Goal: Task Accomplishment & Management: Use online tool/utility

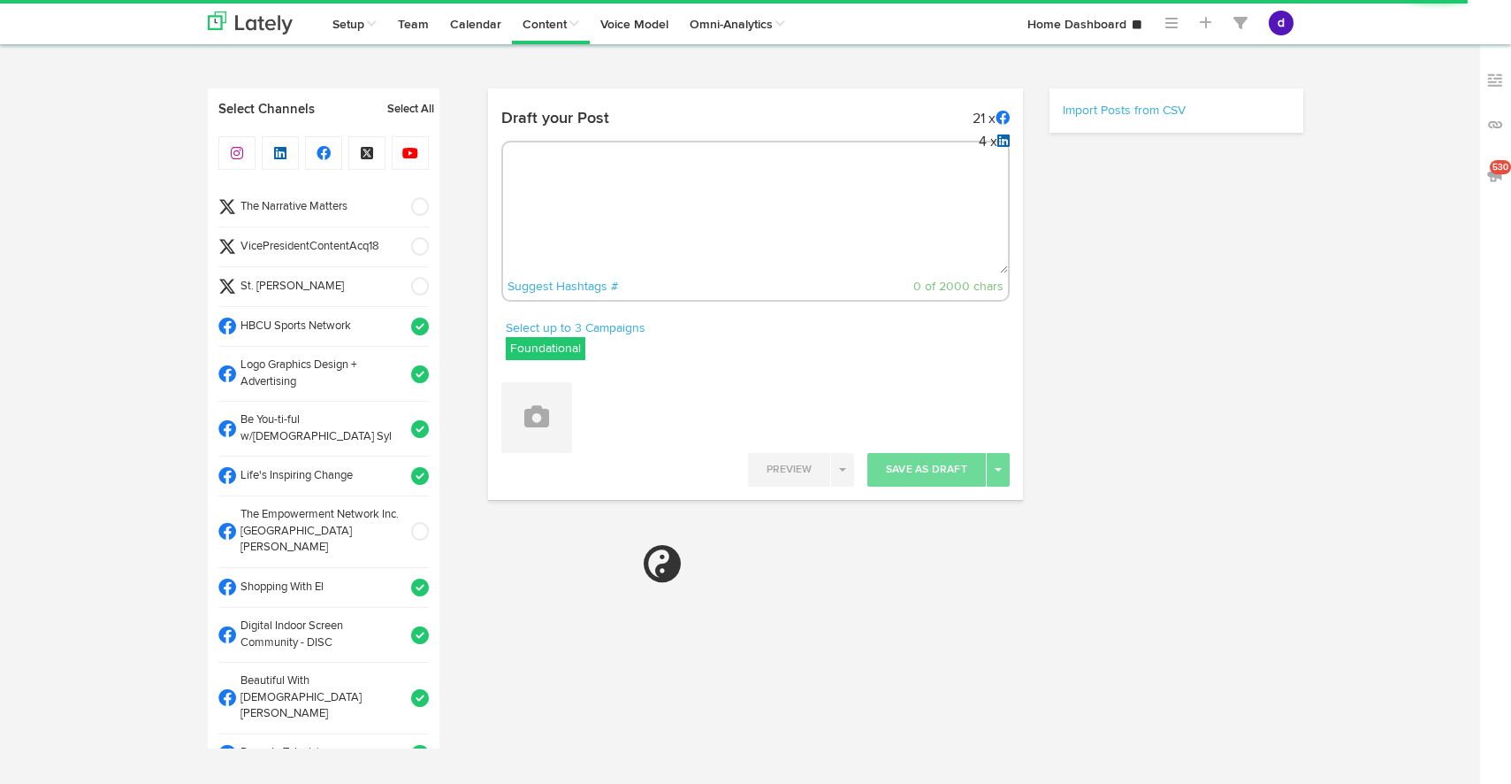
select select "33"
select select "PM"
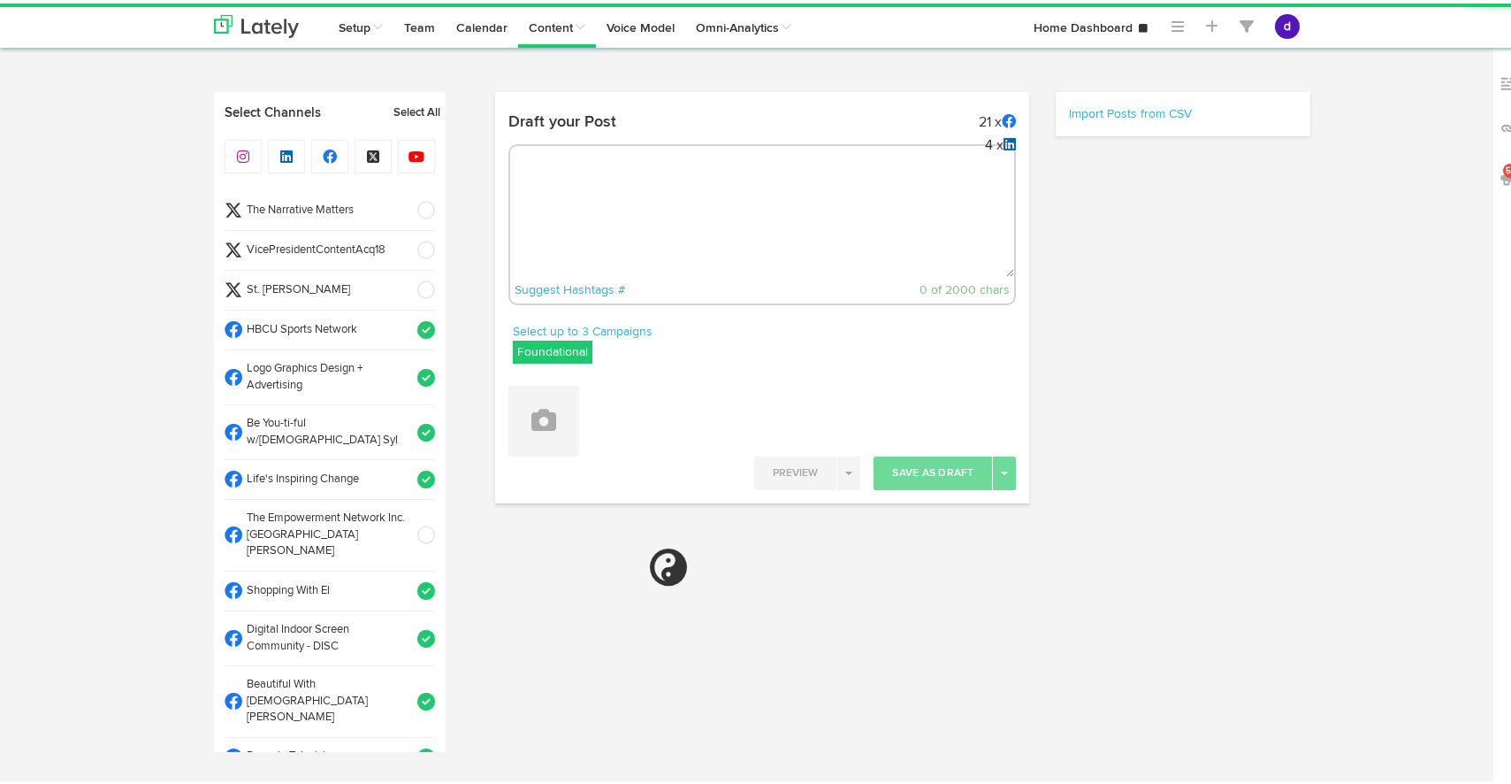
click at [682, 199] on textarea at bounding box center [762, 215] width 505 height 117
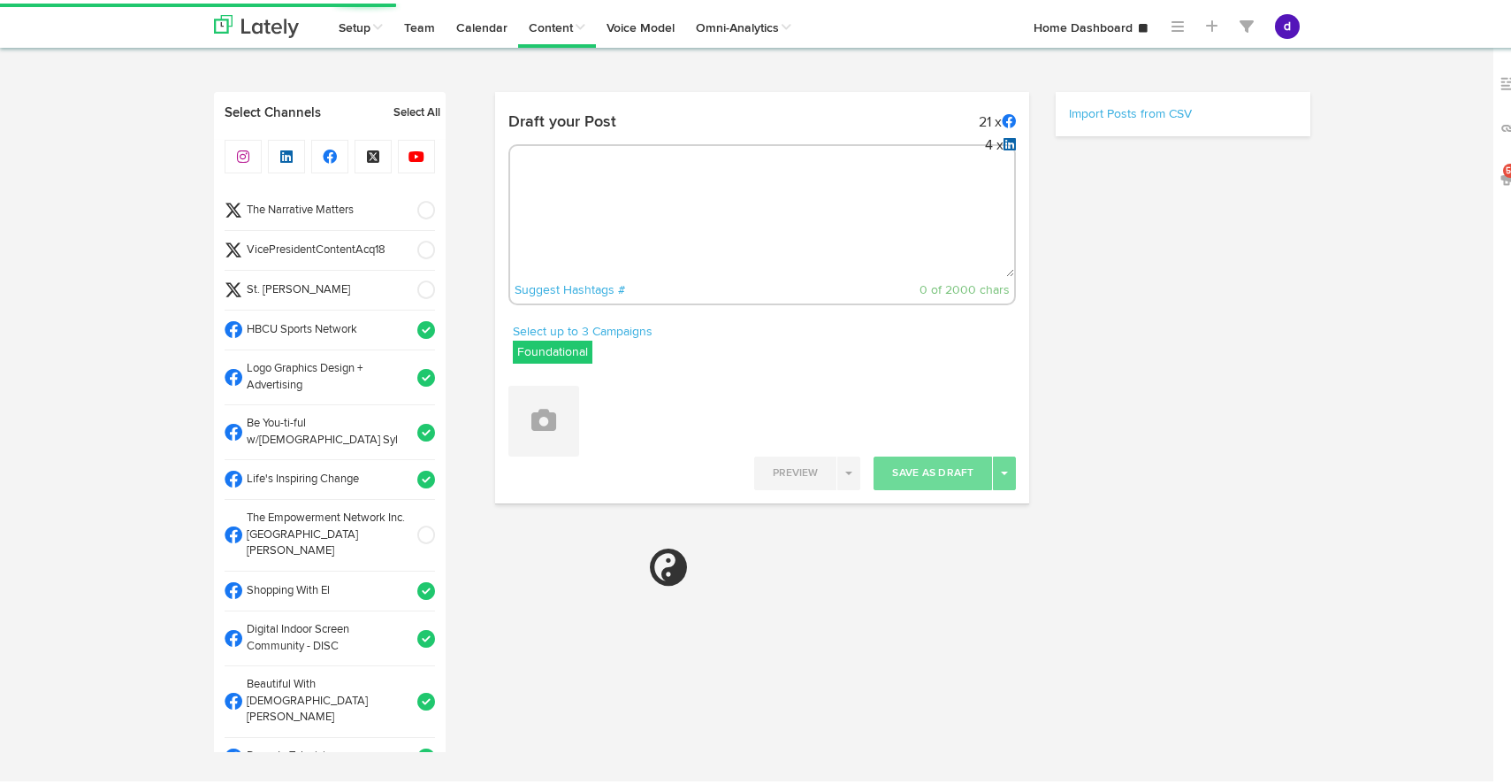
paste textarea "Stand out with the PBS 3 Letter Blue Pre-tied Bow Tie! Celebrate your Greek pri…"
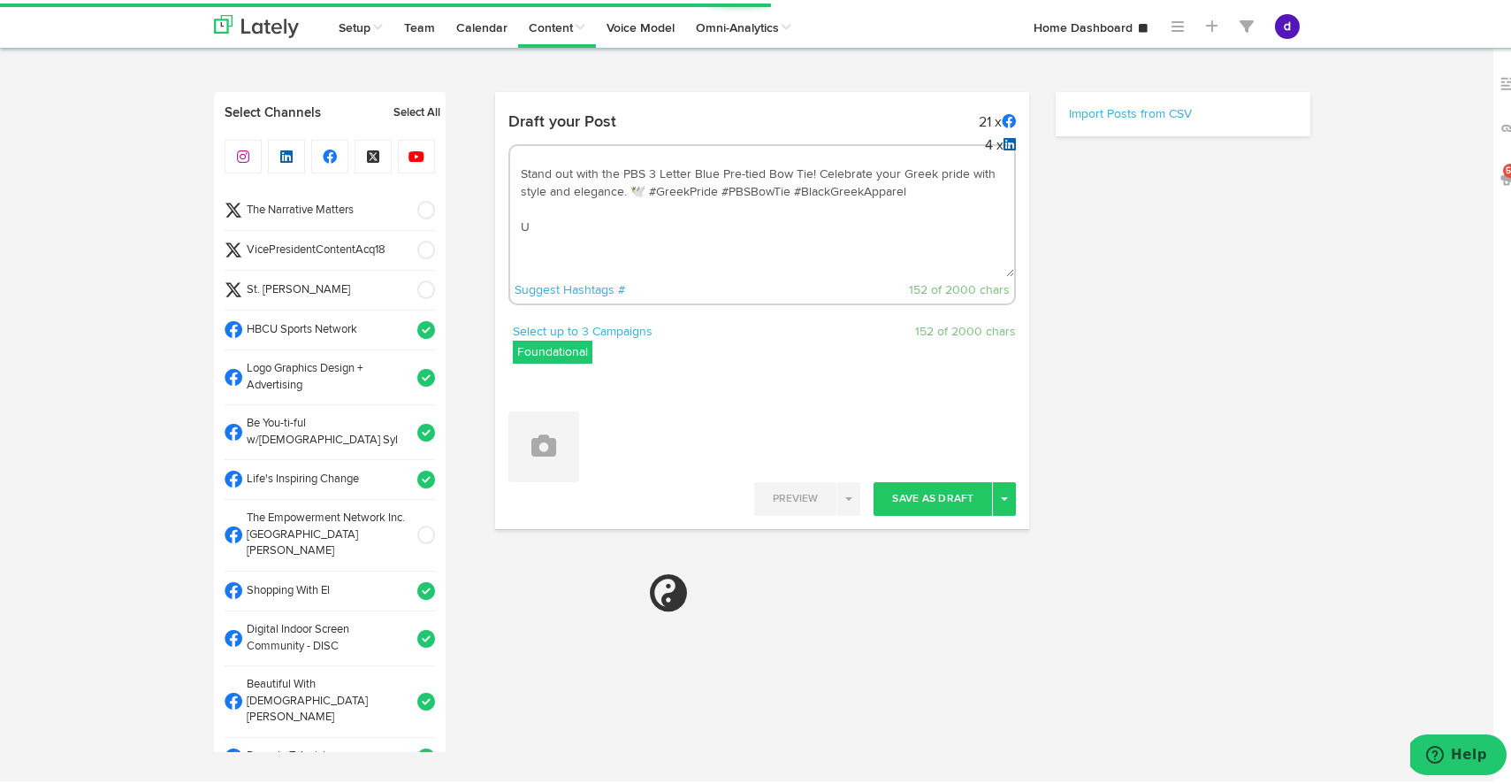
type textarea "Stand out with the PBS 3 Letter Blue Pre-tied Bow Tie! Celebrate your Greek pri…"
select select "11"
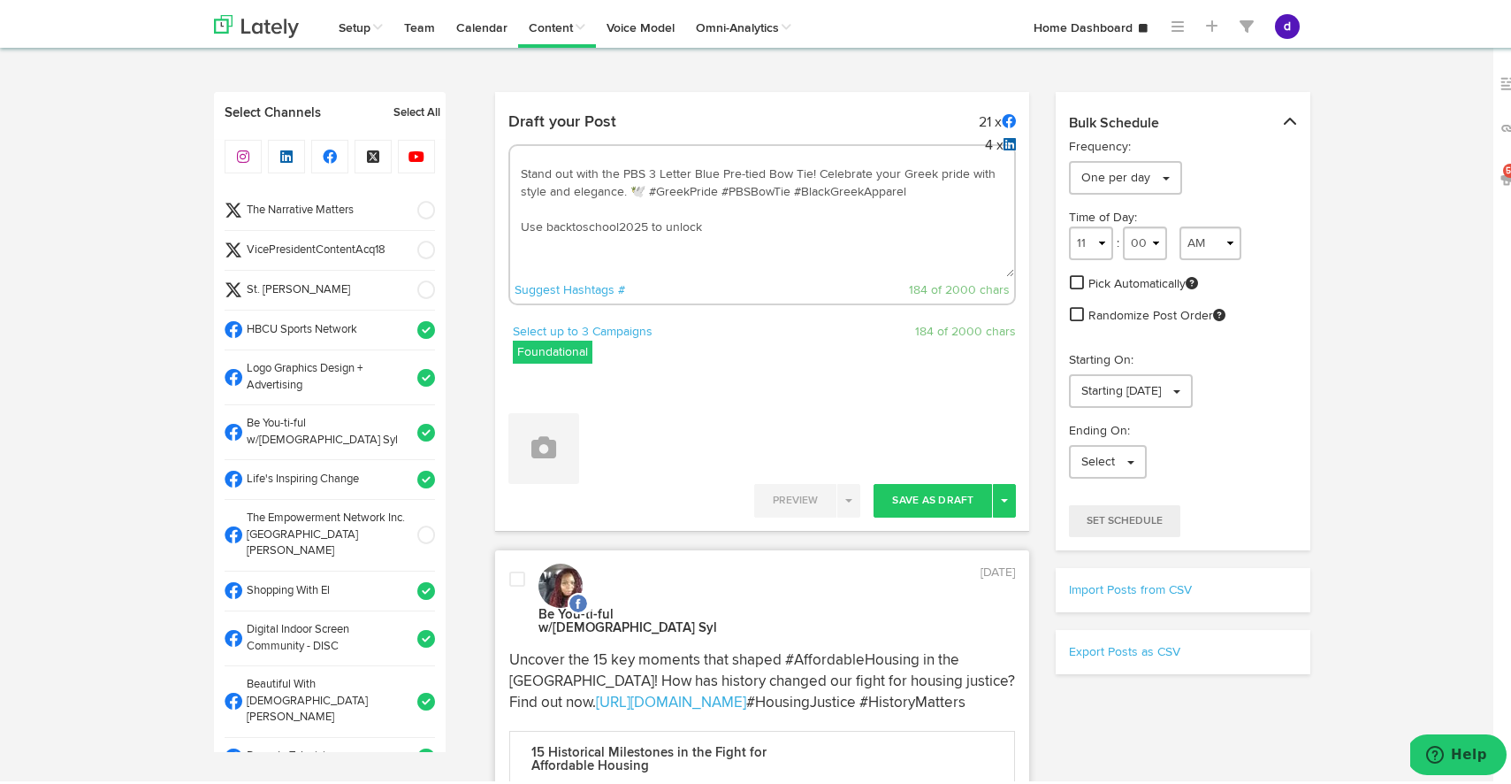
click at [540, 221] on textarea "Stand out with the PBS 3 Letter Blue Pre-tied Bow Tie! Celebrate your Greek pri…" at bounding box center [762, 215] width 505 height 117
click at [794, 226] on textarea "Stand out with the PBS 3 Letter Blue Pre-tied Bow Tie! Celebrate your Greek pri…" at bounding box center [762, 215] width 505 height 117
click at [877, 221] on textarea "Stand out with the PBS 3 Letter Blue Pre-tied Bow Tie! Celebrate your Greek pri…" at bounding box center [762, 215] width 505 height 117
click at [951, 231] on textarea "Stand out with the PBS 3 Letter Blue Pre-tied Bow Tie! Celebrate your Greek pri…" at bounding box center [762, 215] width 505 height 117
click at [811, 203] on textarea "Stand out with the PBS 3 Letter Blue Pre-tied Bow Tie! Celebrate your Greek pri…" at bounding box center [762, 215] width 505 height 117
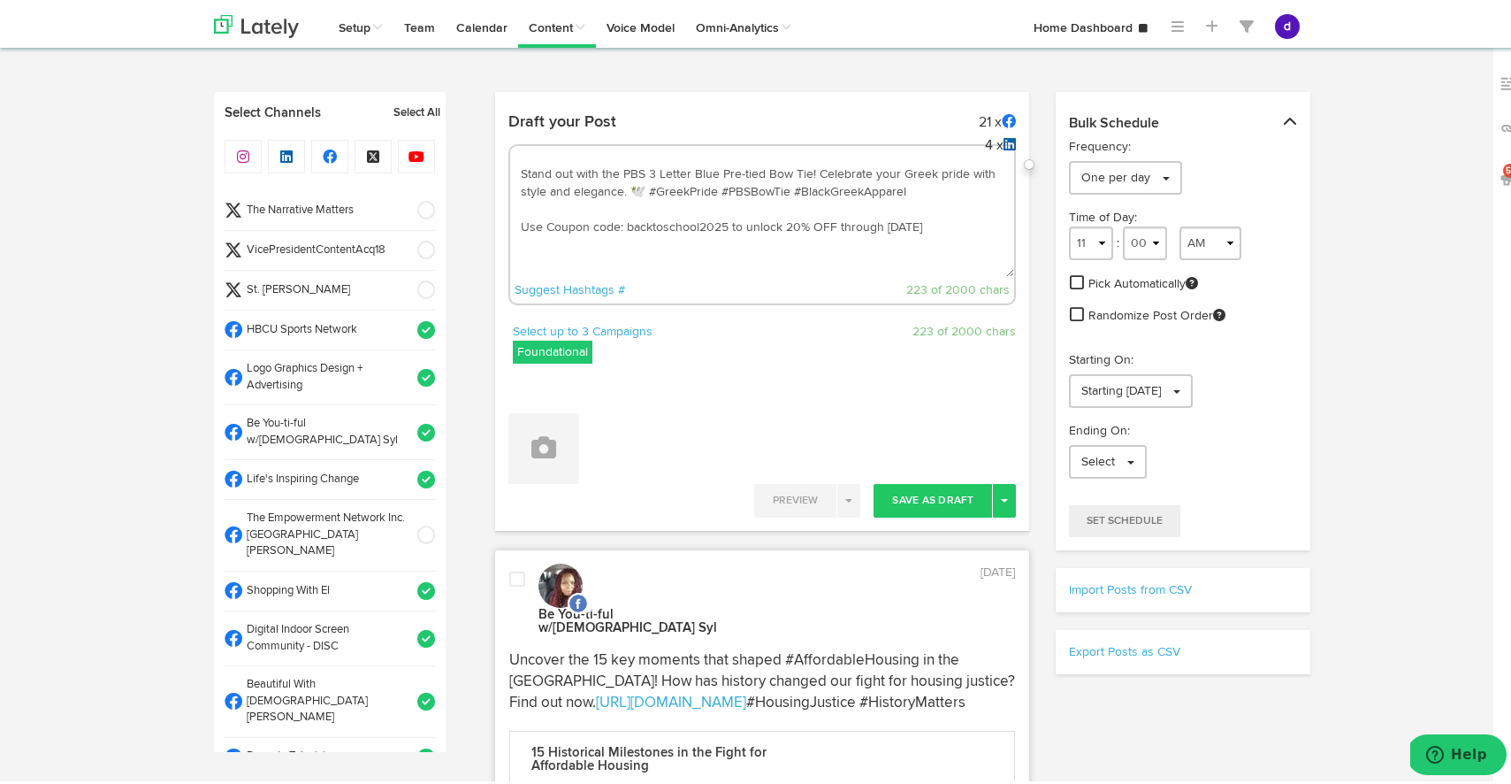
drag, startPoint x: 914, startPoint y: 191, endPoint x: 622, endPoint y: 187, distance: 291.9
click at [622, 187] on textarea "Stand out with the PBS 3 Letter Blue Pre-tied Bow Tie! Celebrate your Greek pri…" at bounding box center [762, 215] width 505 height 117
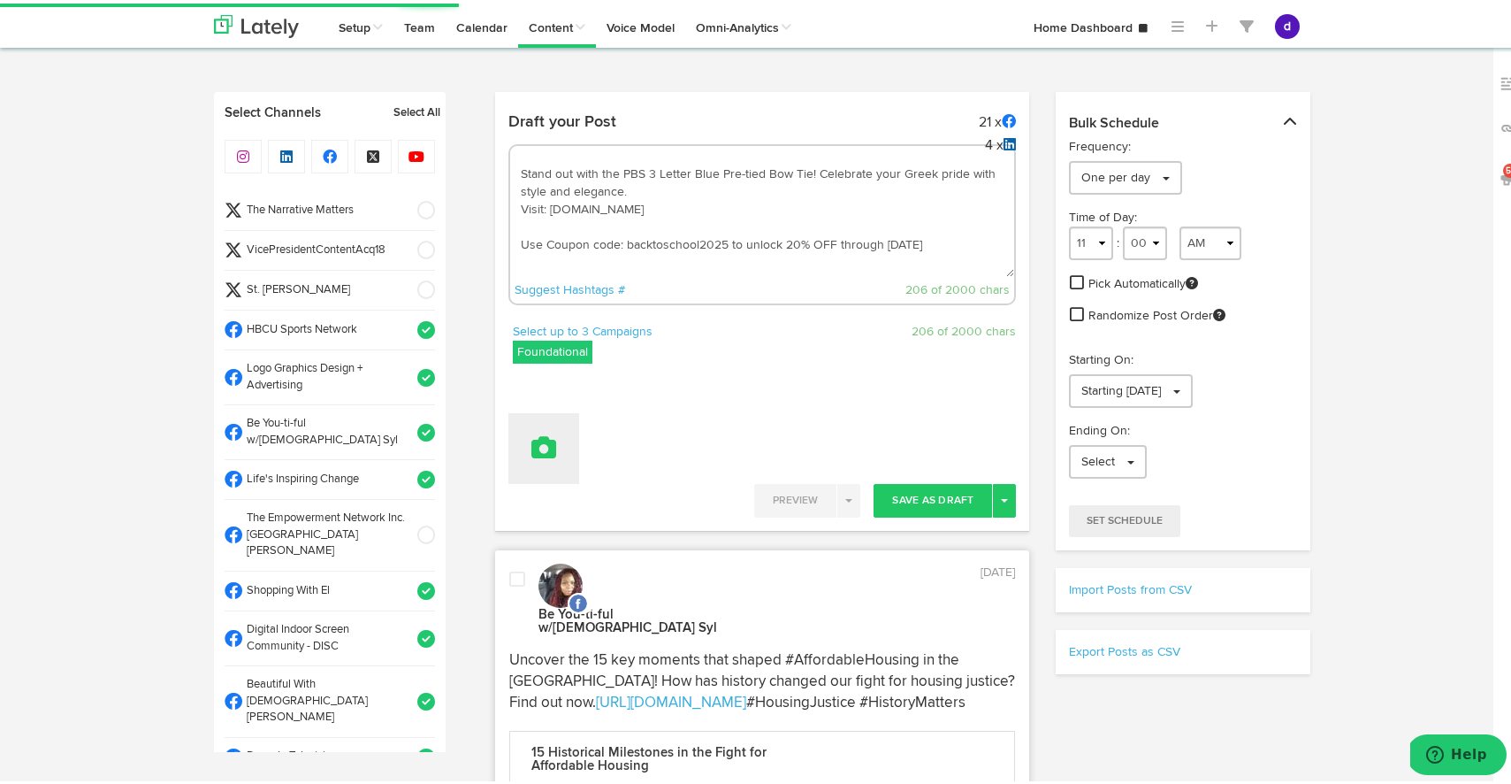
type textarea "Stand out with the PBS 3 Letter Blue Pre-tied Bow Tie! Celebrate your Greek pri…"
click at [553, 461] on button at bounding box center [544, 444] width 71 height 71
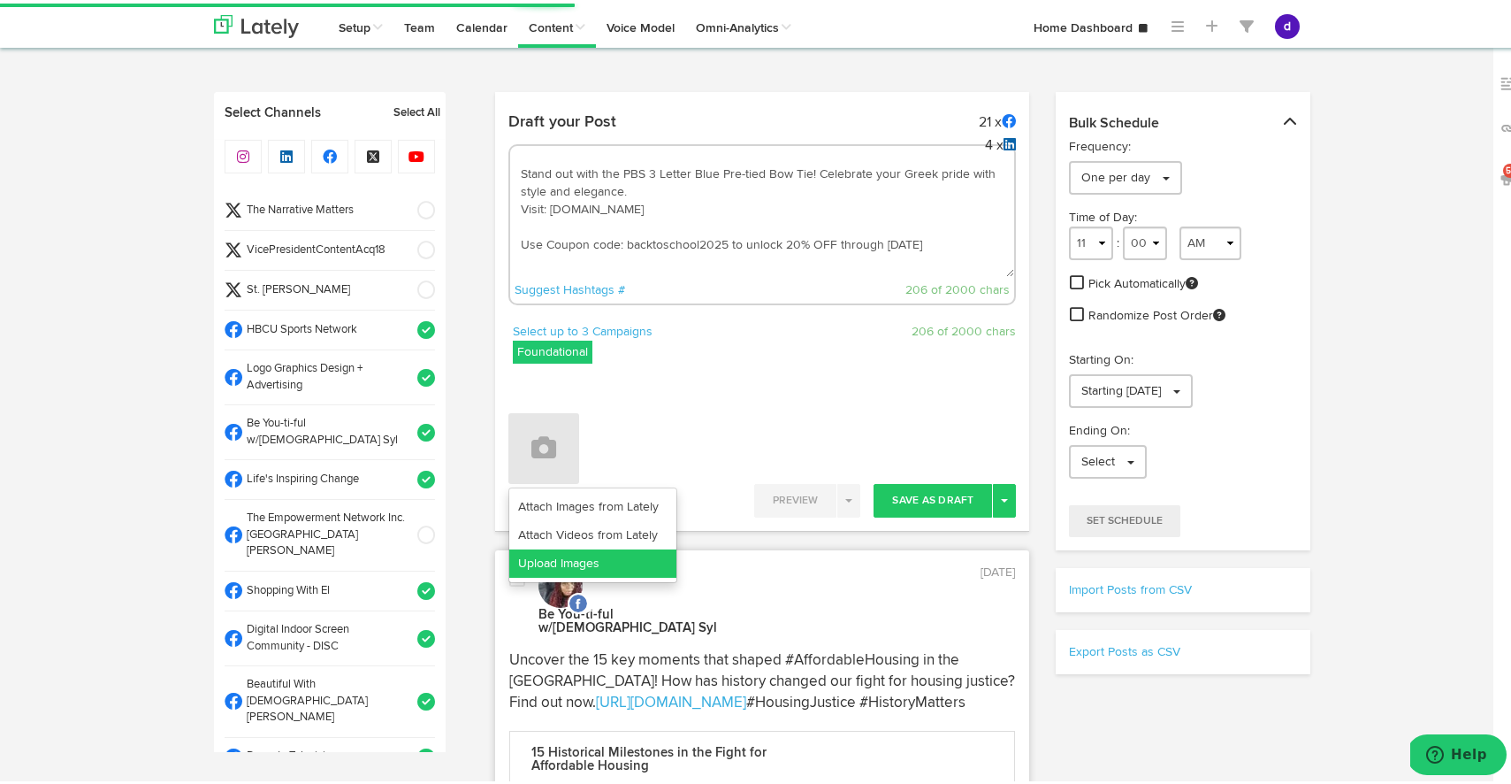
click at [585, 567] on link "Upload Images" at bounding box center [592, 560] width 167 height 28
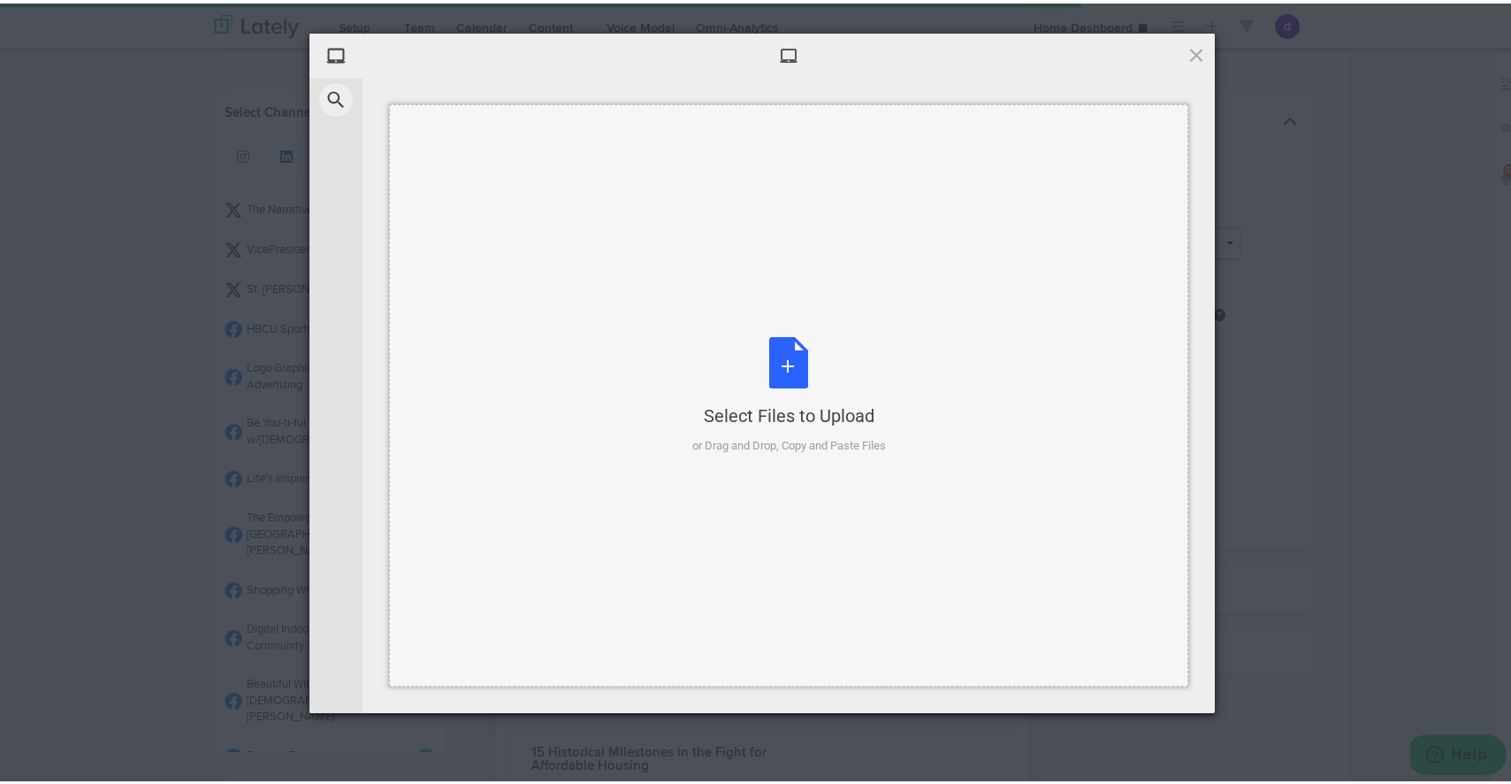
click at [781, 360] on div "Select Files to Upload or Drag and Drop, Copy and Paste Files" at bounding box center [789, 392] width 194 height 118
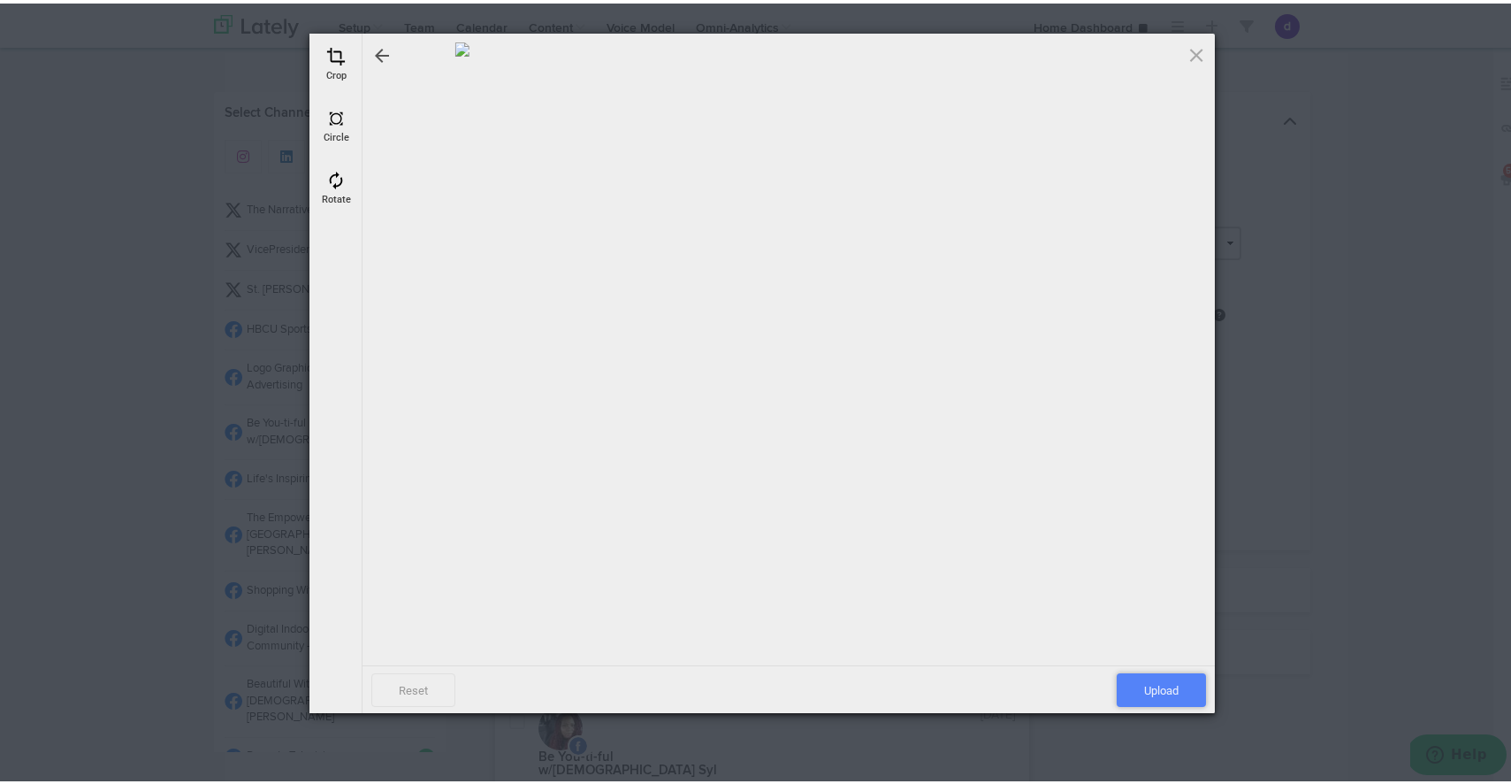
click at [1177, 680] on span "Upload" at bounding box center [1161, 686] width 89 height 34
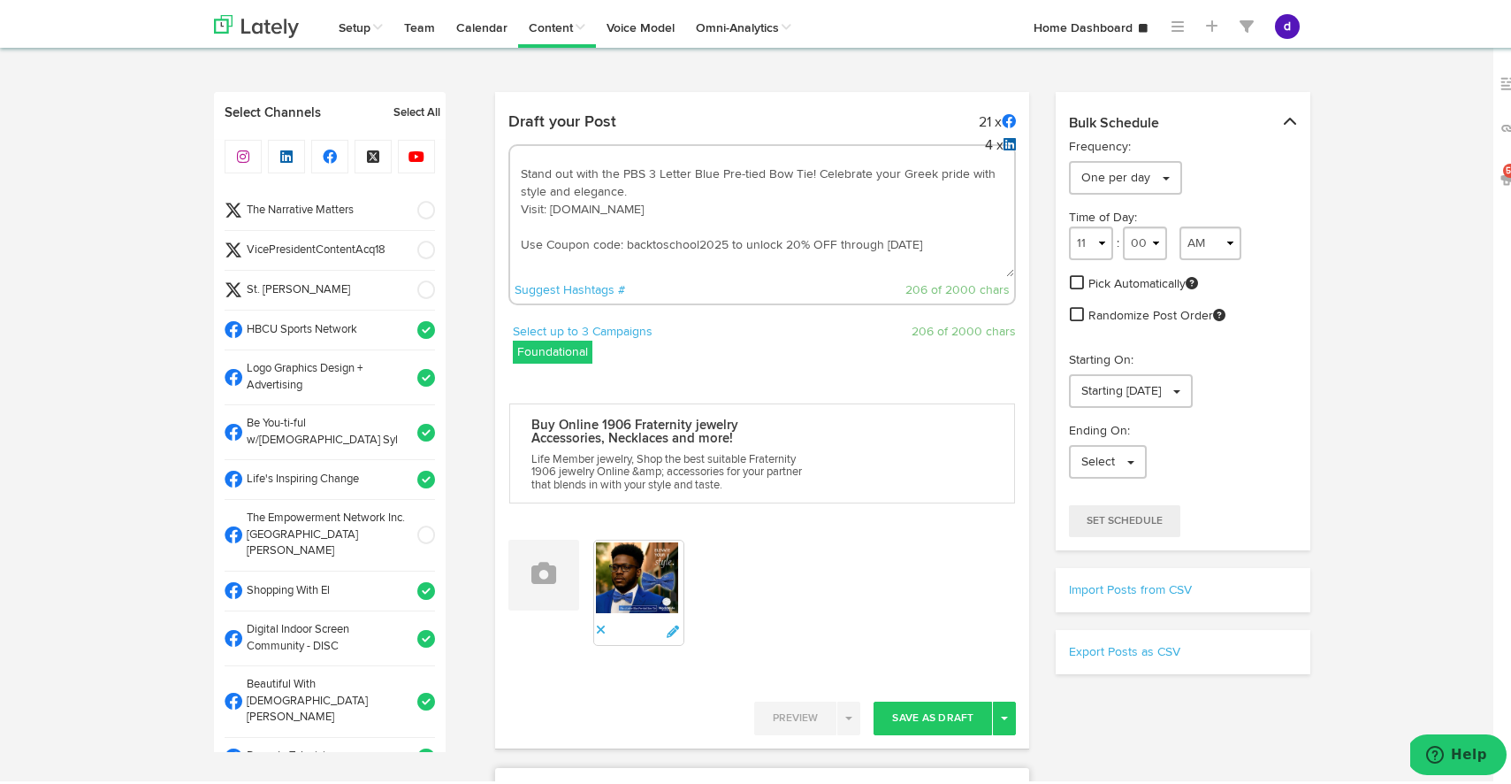
click at [408, 210] on span at bounding box center [420, 207] width 29 height 18
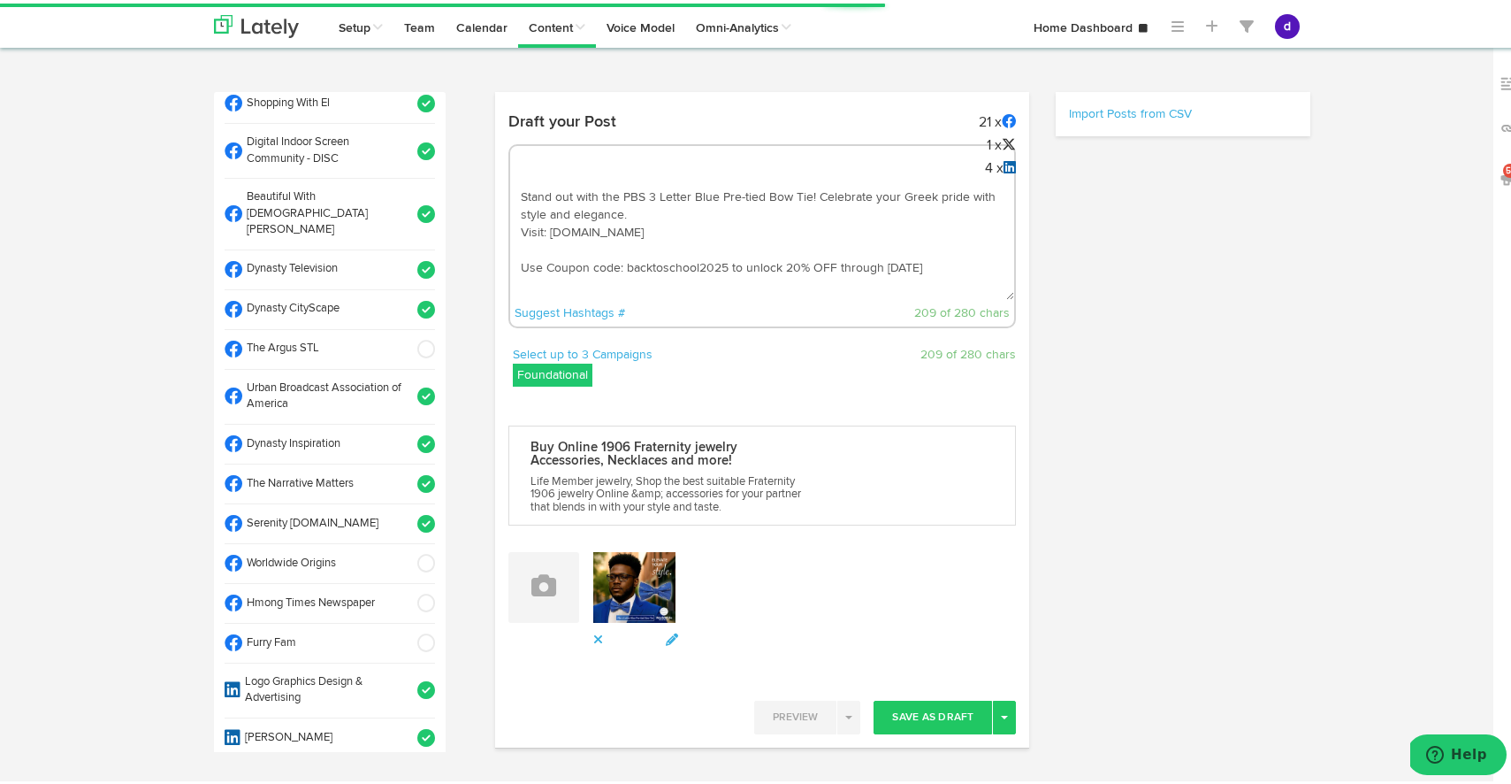
scroll to position [490, 0]
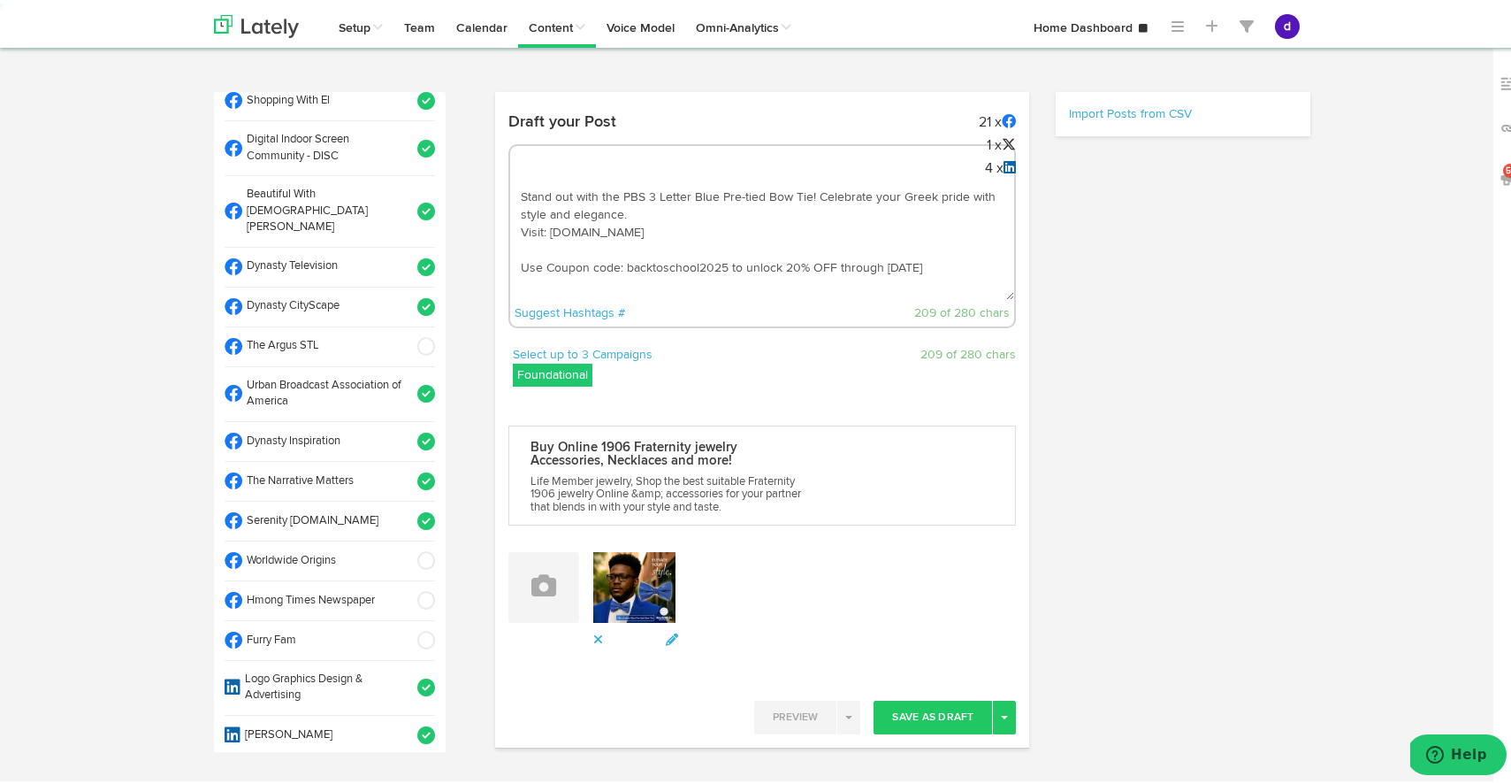
select select "11"
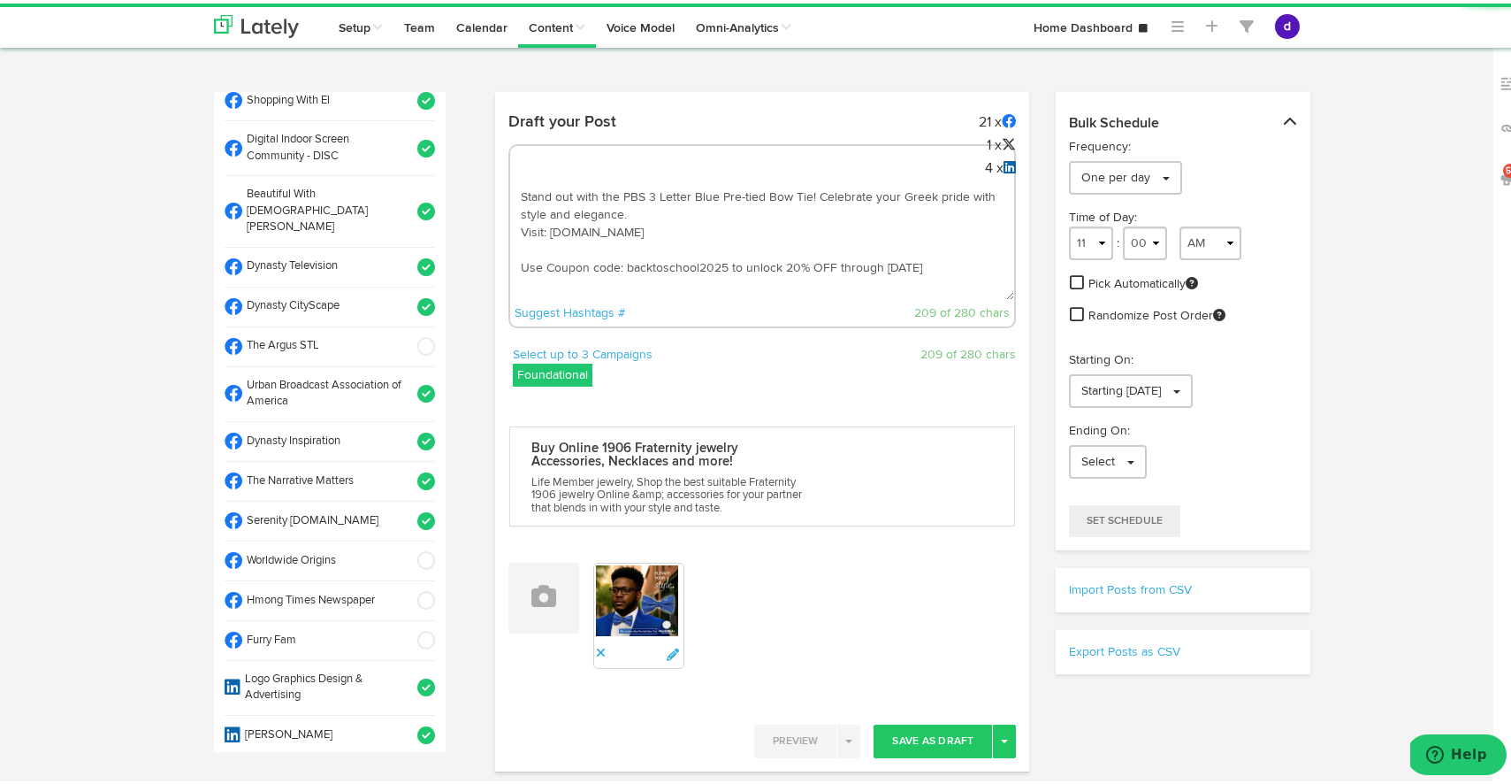
click at [408, 334] on span at bounding box center [420, 343] width 29 height 18
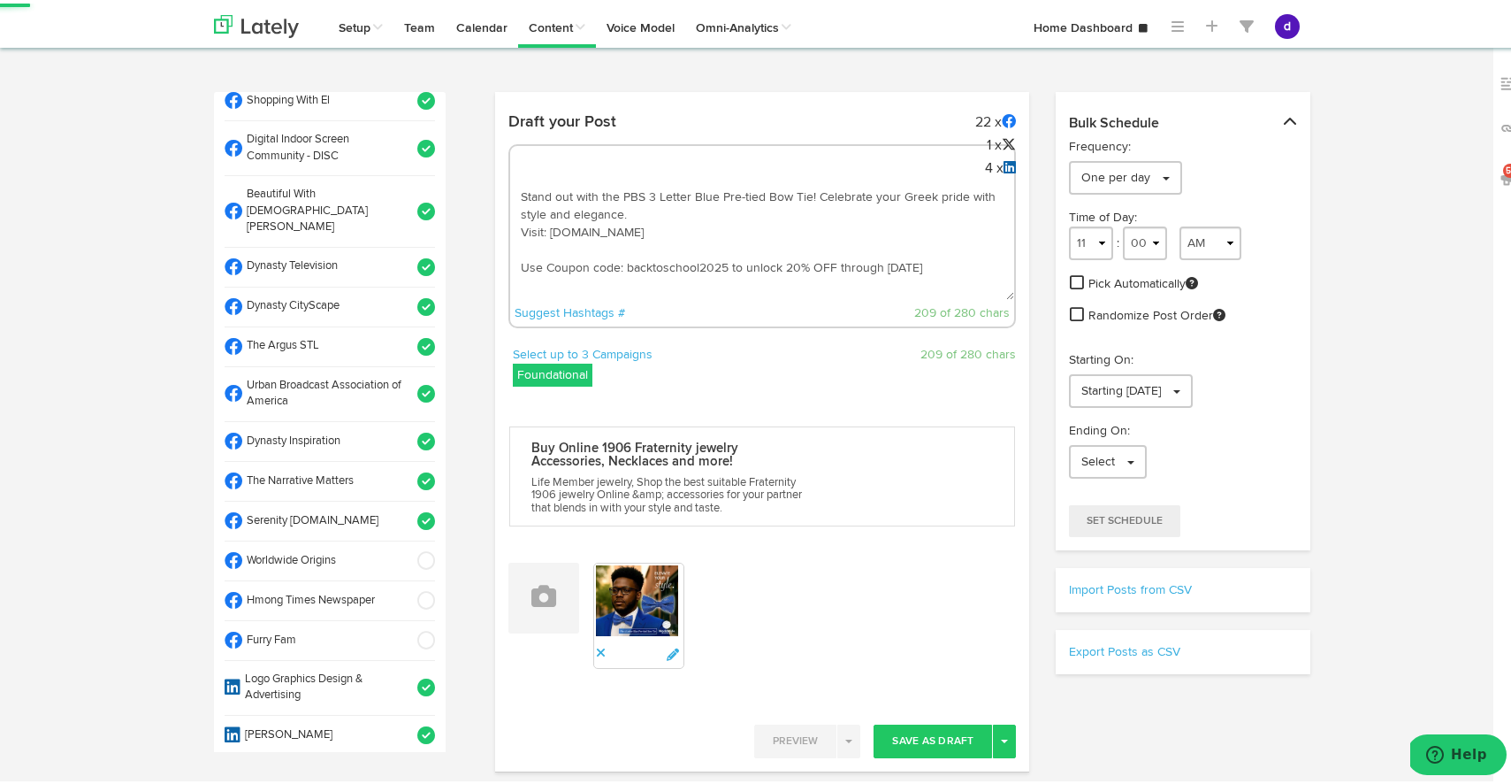
click at [407, 548] on span at bounding box center [420, 557] width 29 height 18
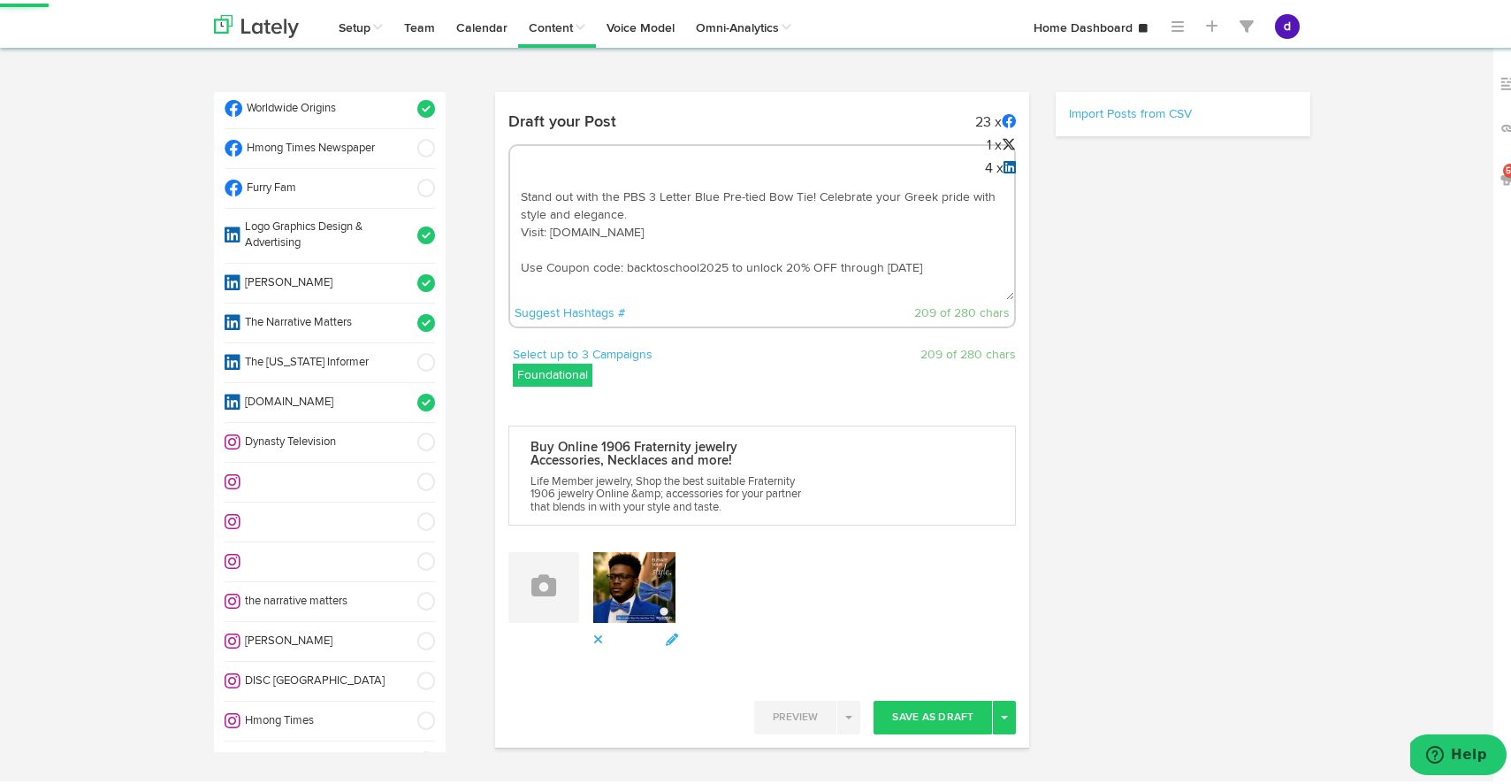
select select "11"
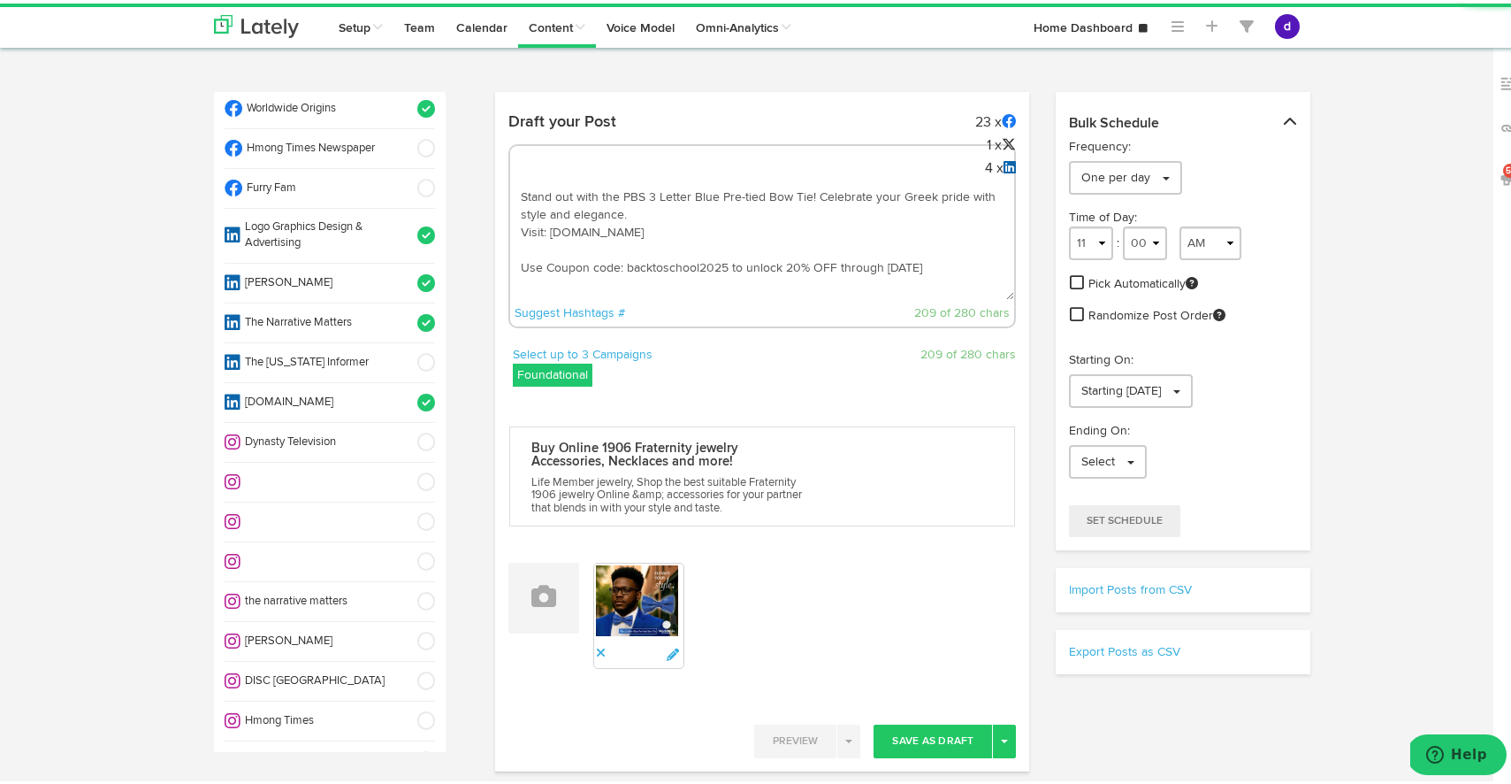
scroll to position [945, 0]
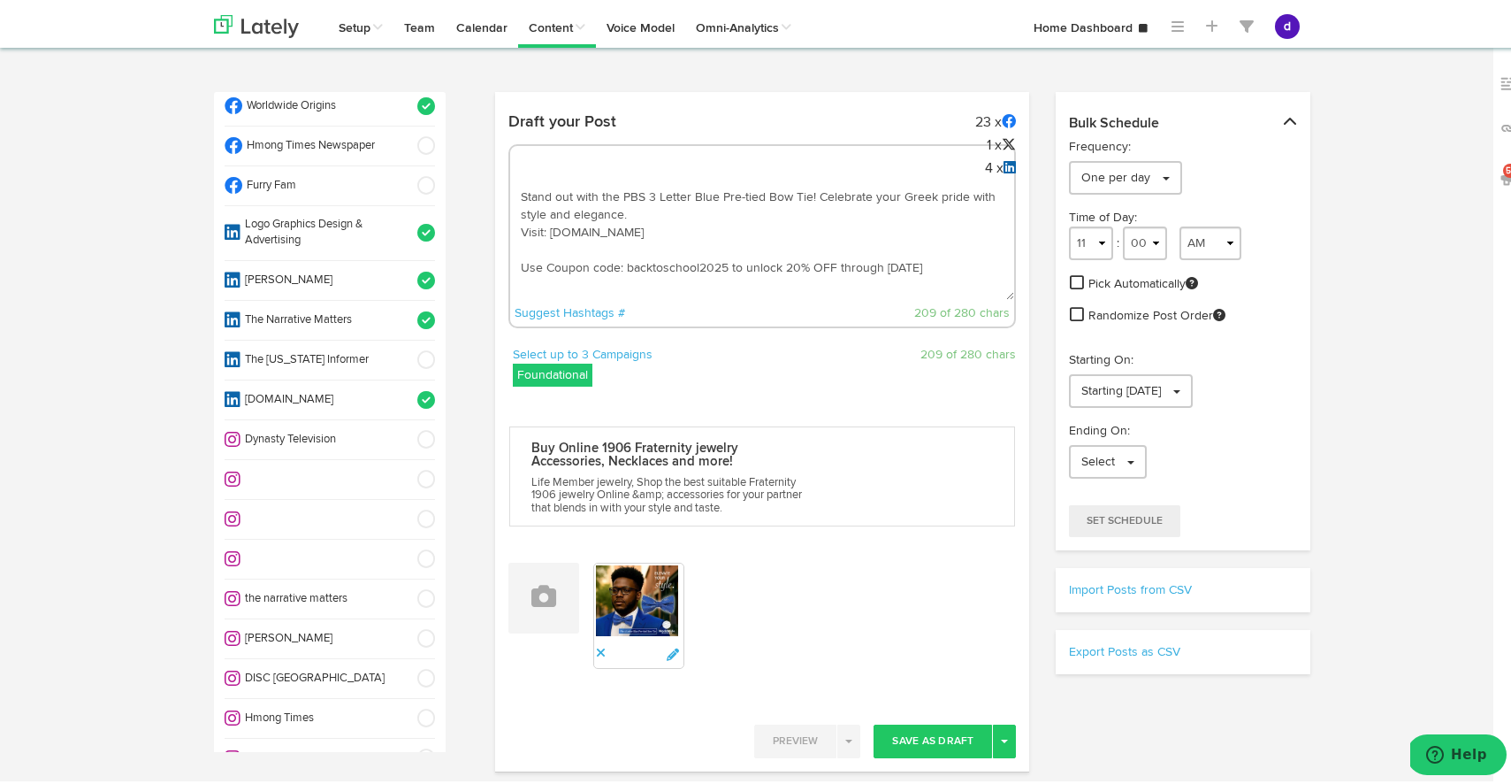
click at [406, 427] on span at bounding box center [420, 436] width 29 height 18
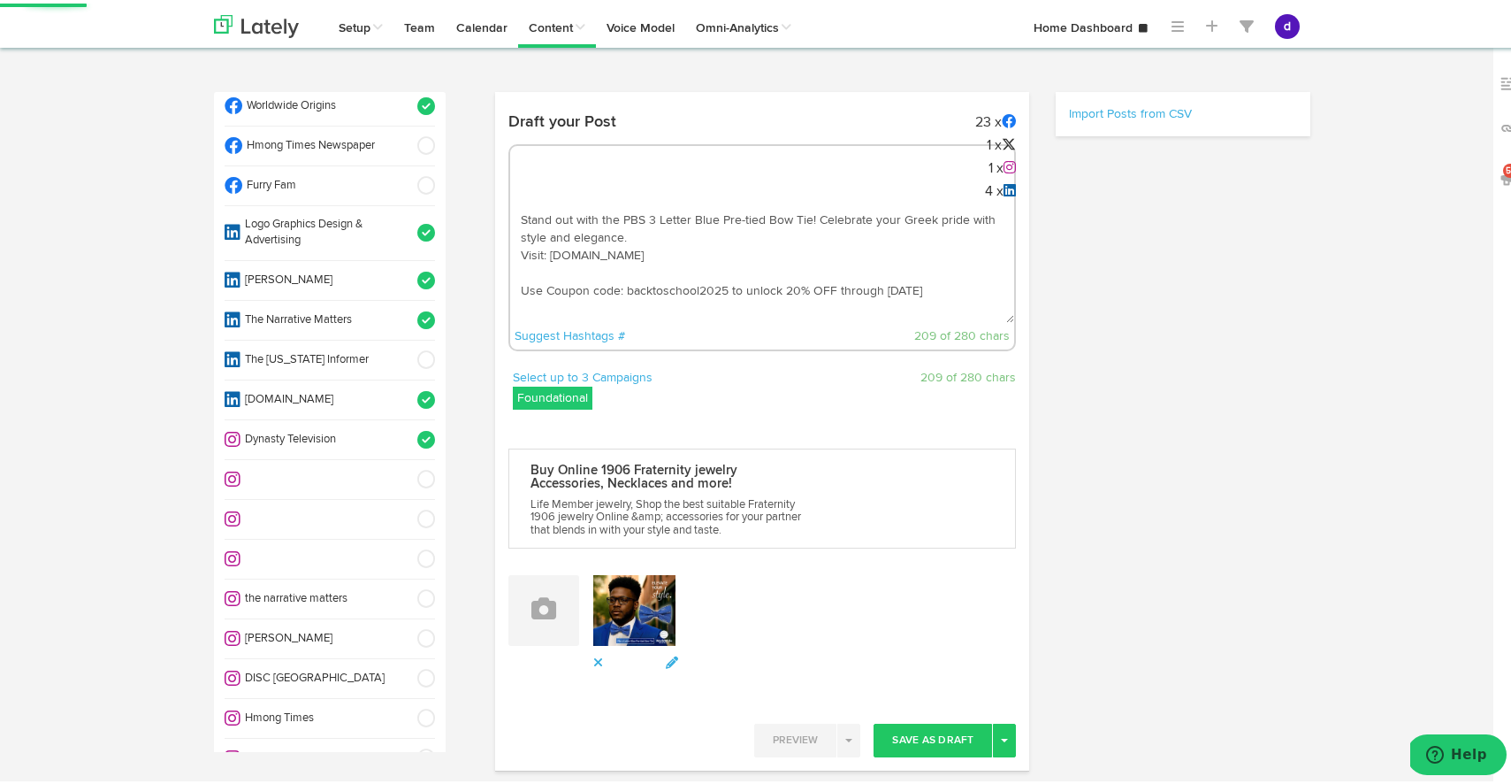
select select "11"
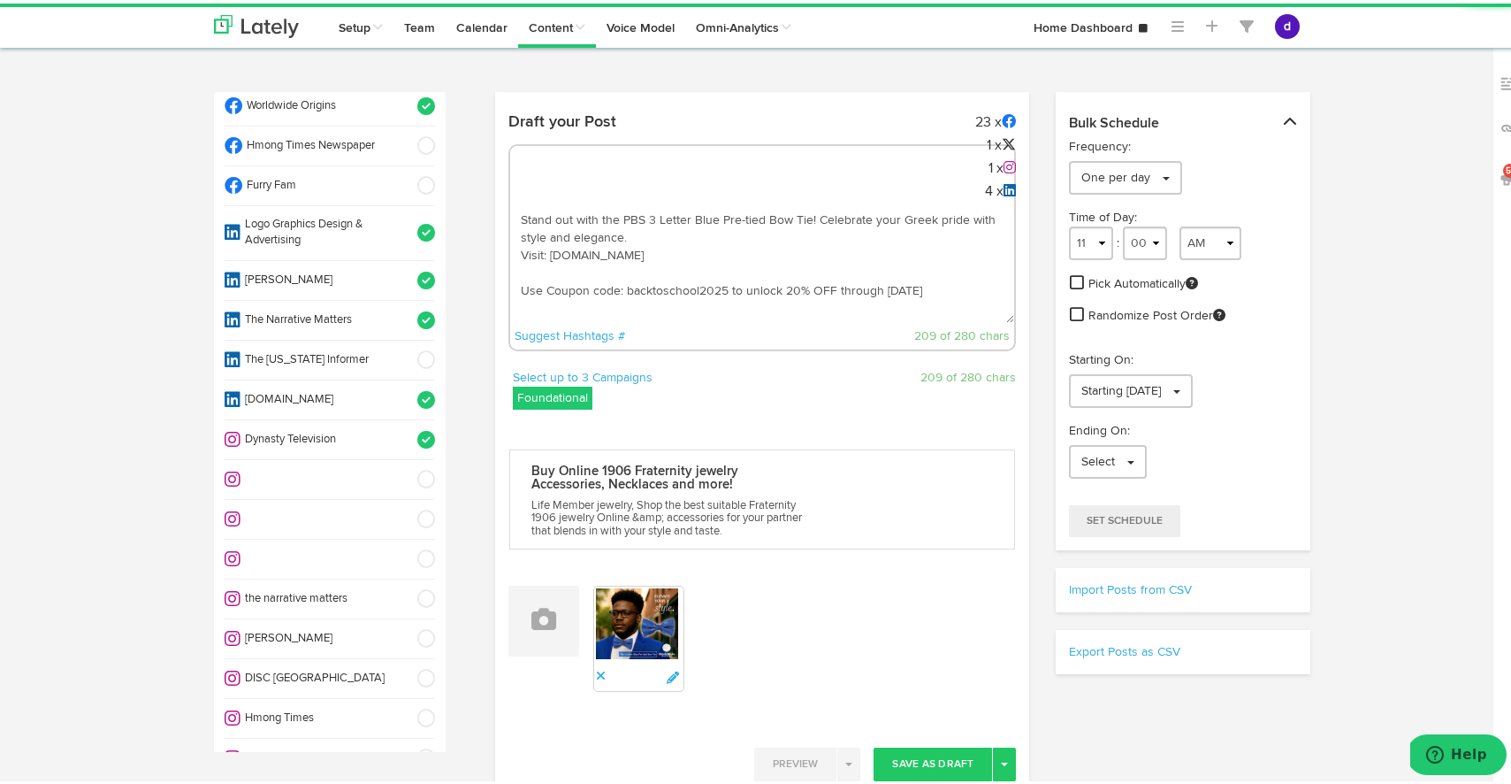
click at [409, 576] on li "the narrative matters" at bounding box center [330, 596] width 210 height 40
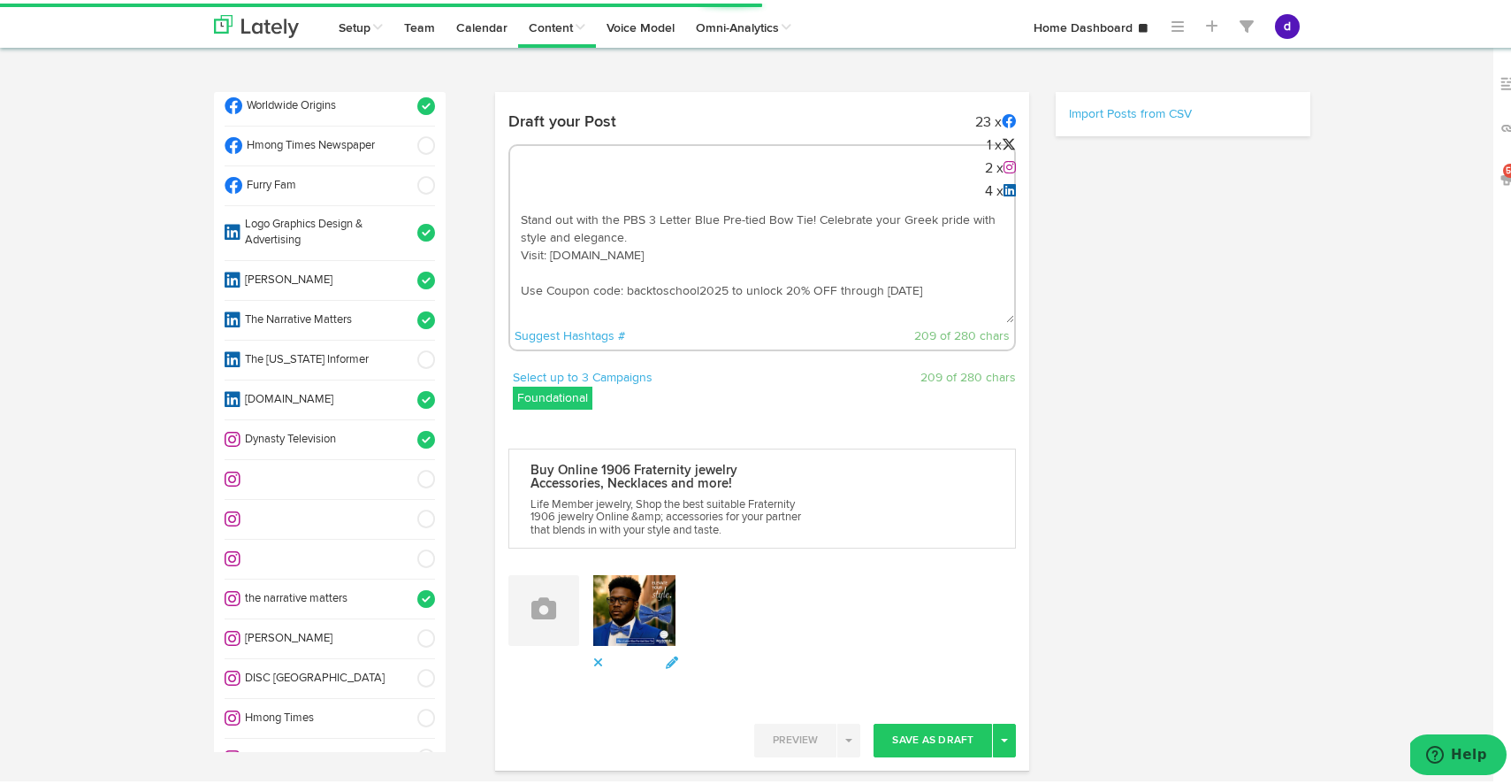
click at [407, 626] on span at bounding box center [420, 635] width 29 height 18
click at [408, 746] on span at bounding box center [420, 755] width 29 height 18
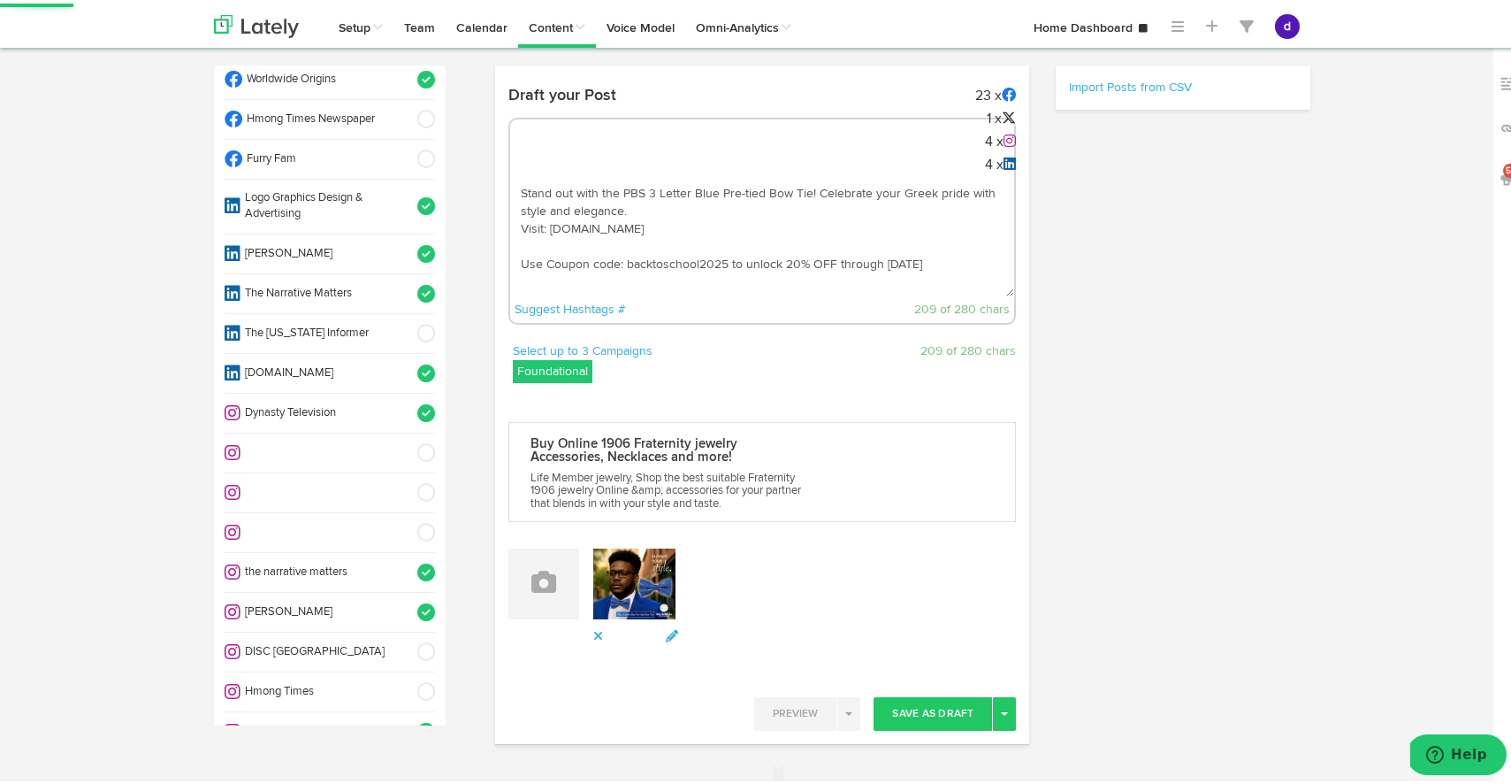
select select "11"
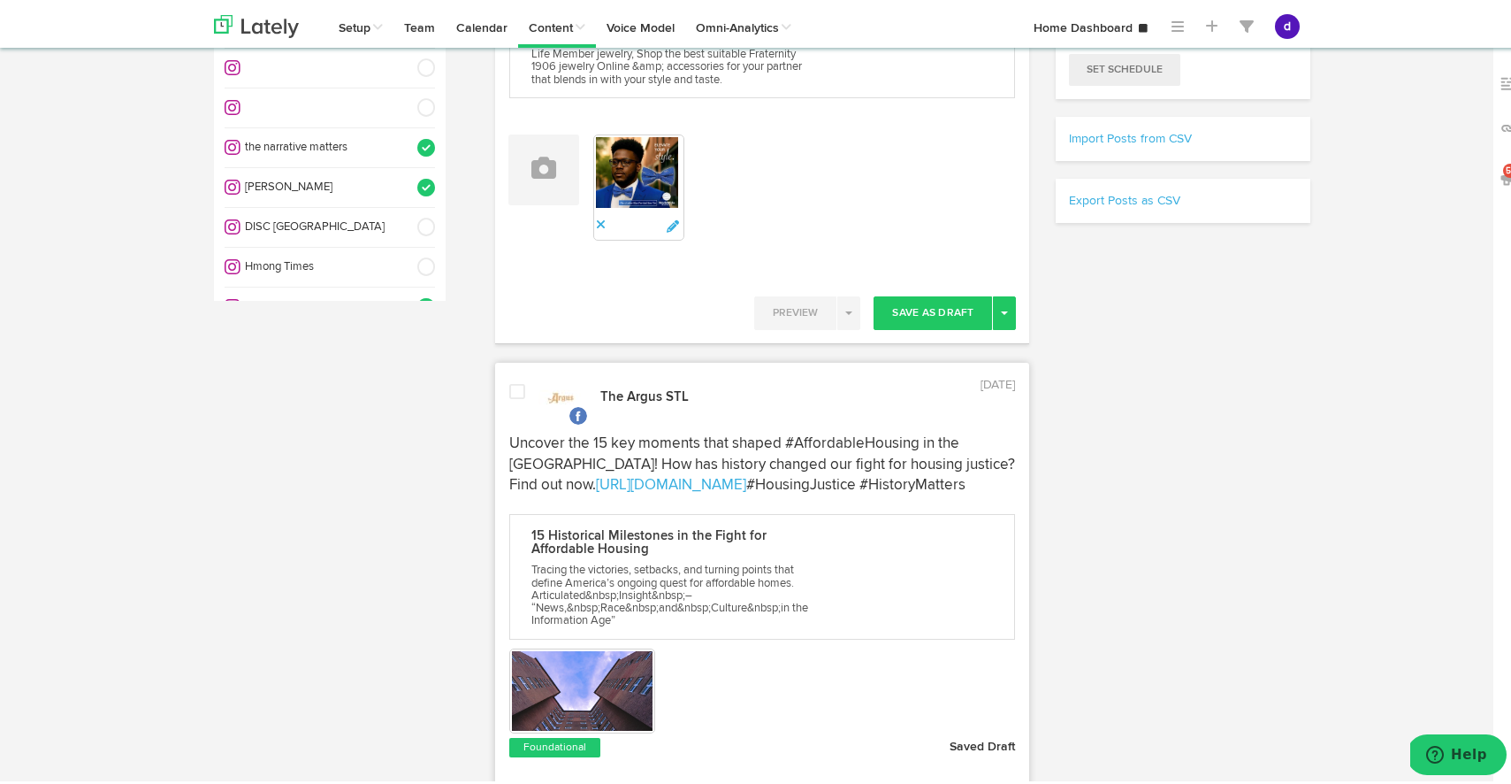
scroll to position [459, 0]
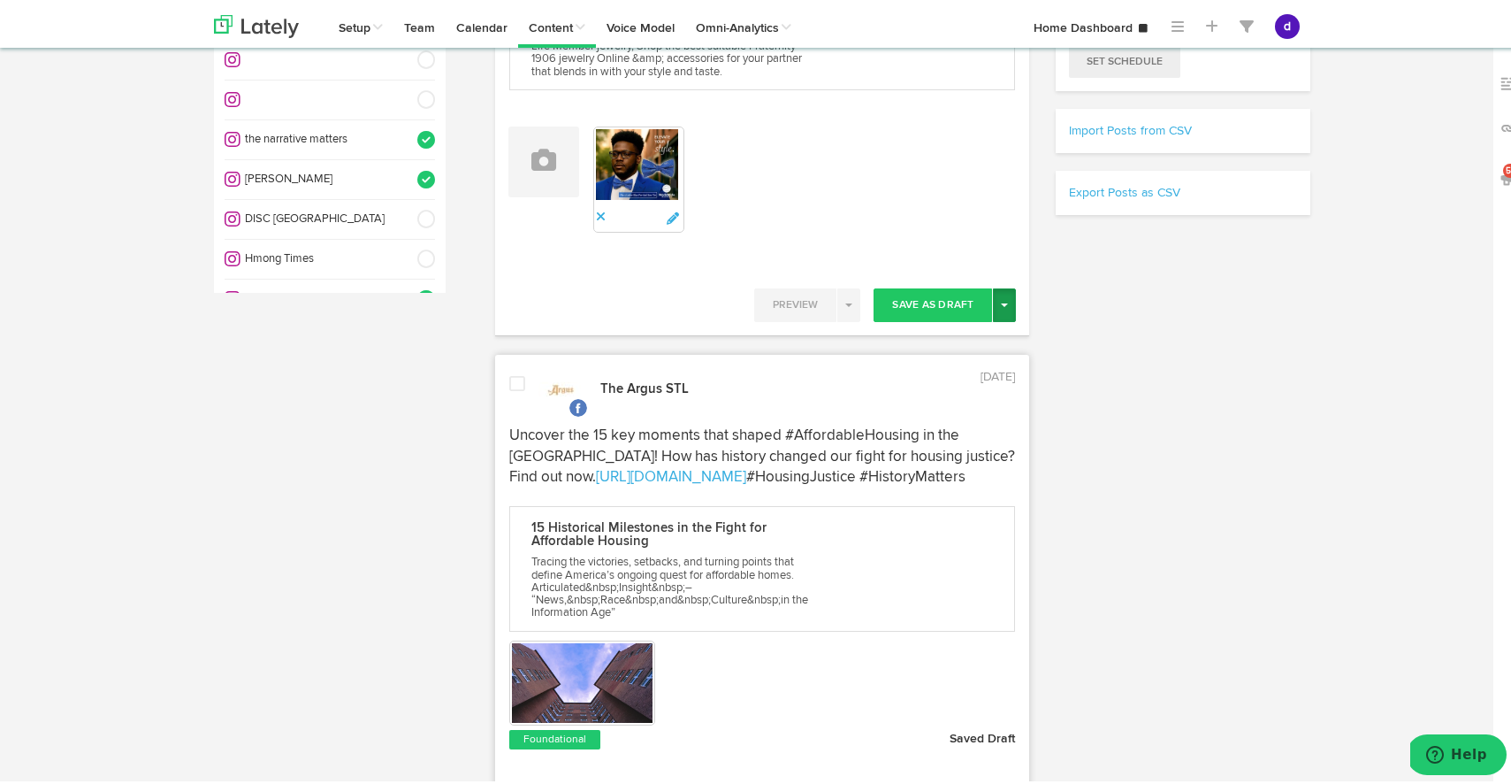
click at [999, 295] on button "Toggle Dropdown" at bounding box center [1004, 302] width 23 height 34
click at [988, 449] on link "Post Now" at bounding box center [942, 452] width 145 height 28
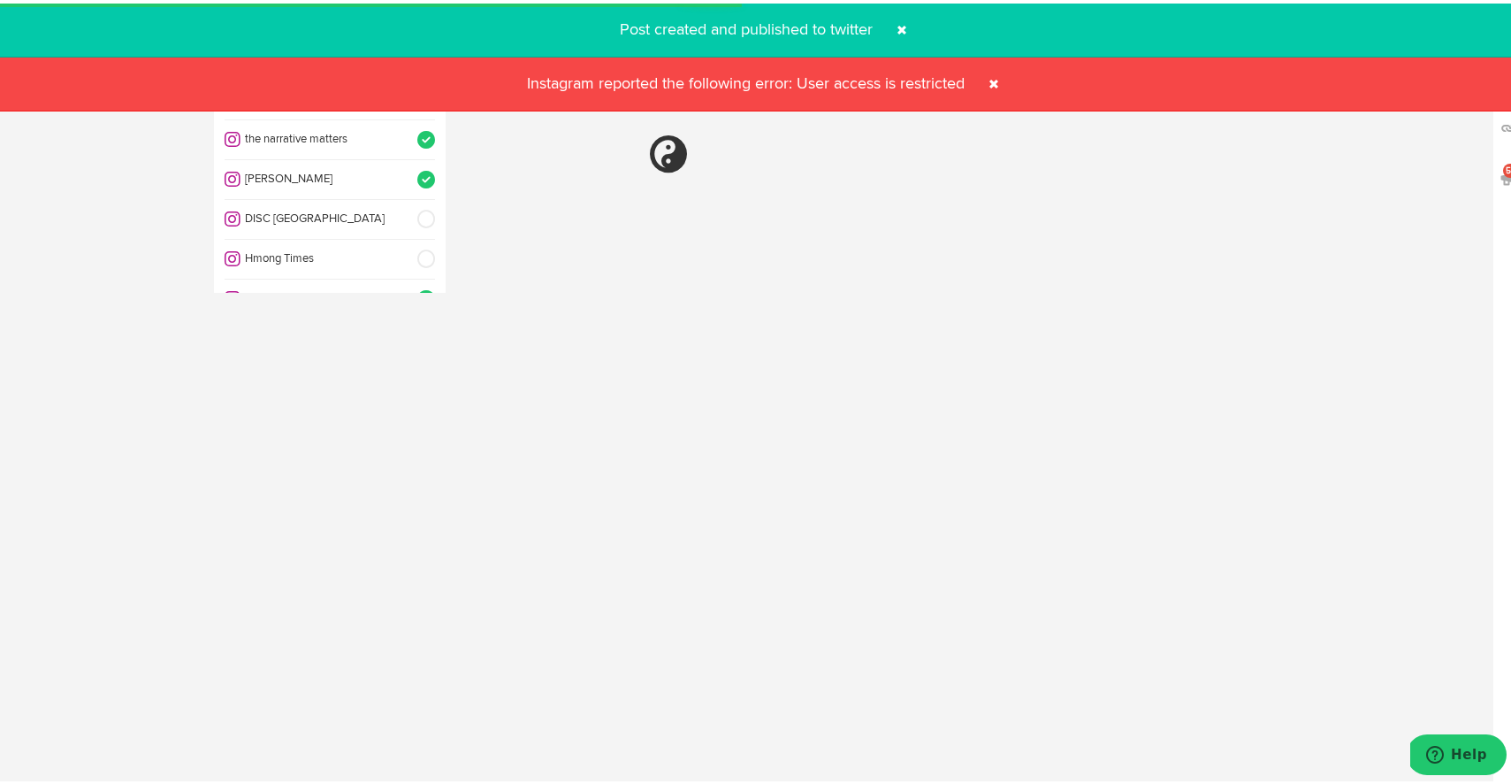
select select "11"
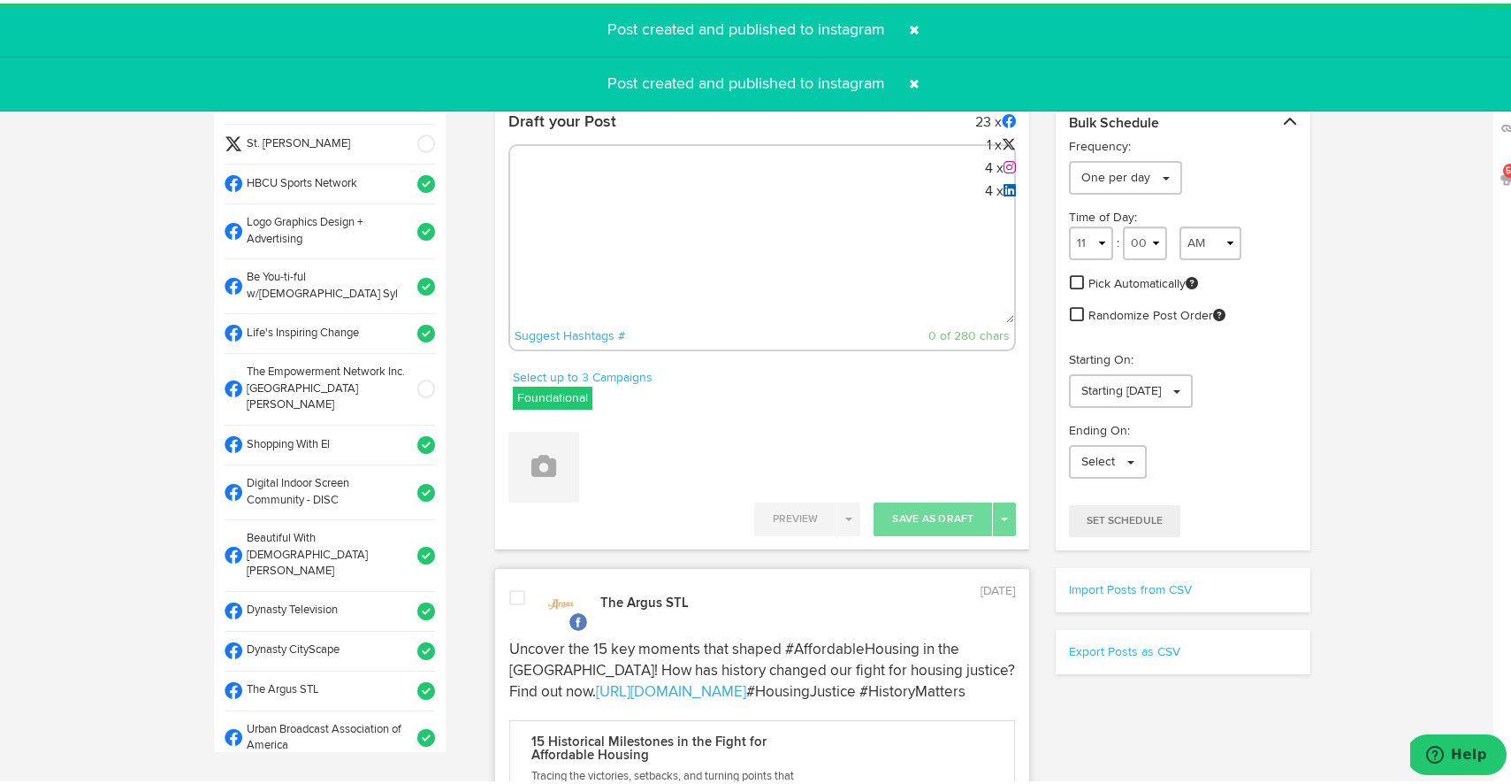
scroll to position [144, 0]
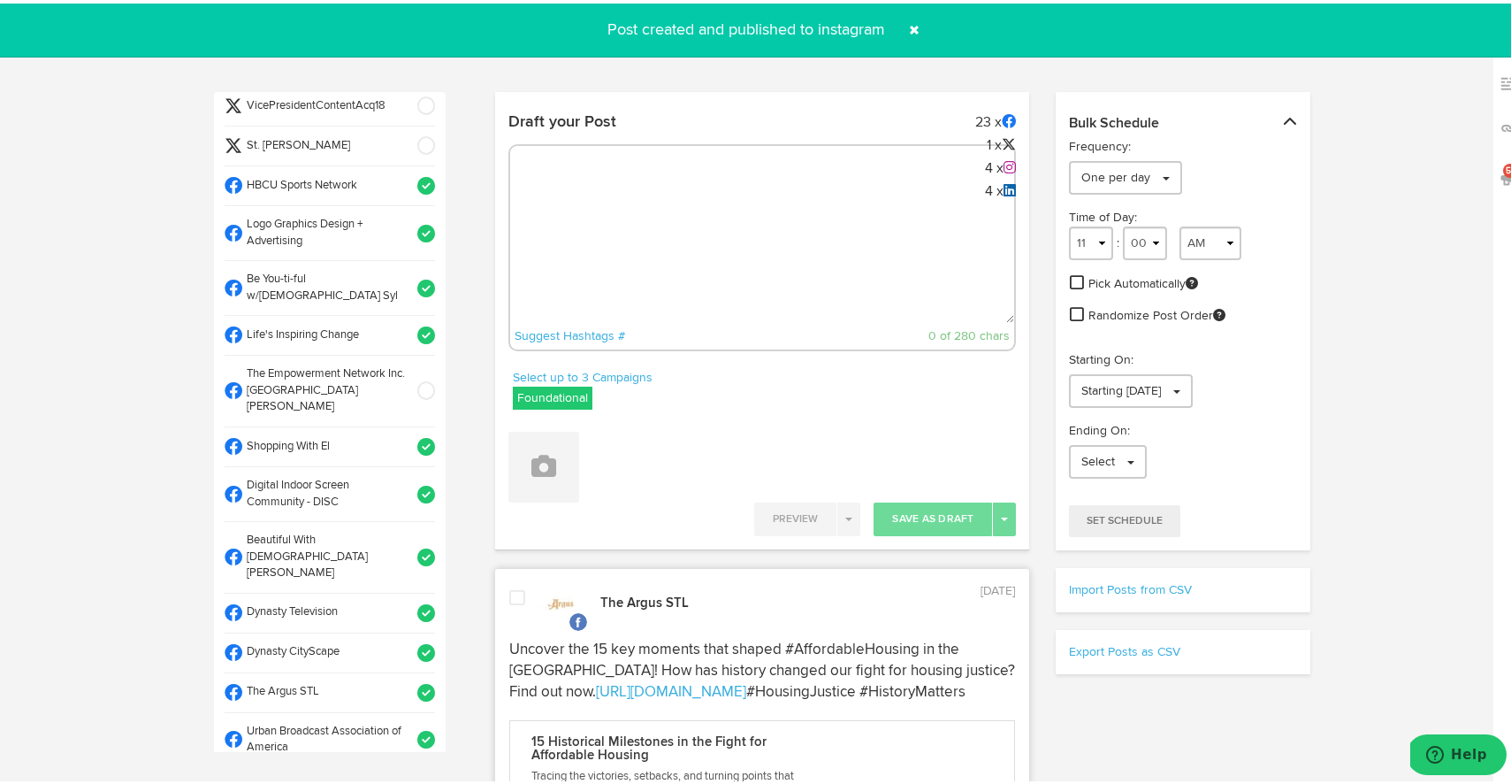
click at [912, 23] on span at bounding box center [914, 26] width 28 height 28
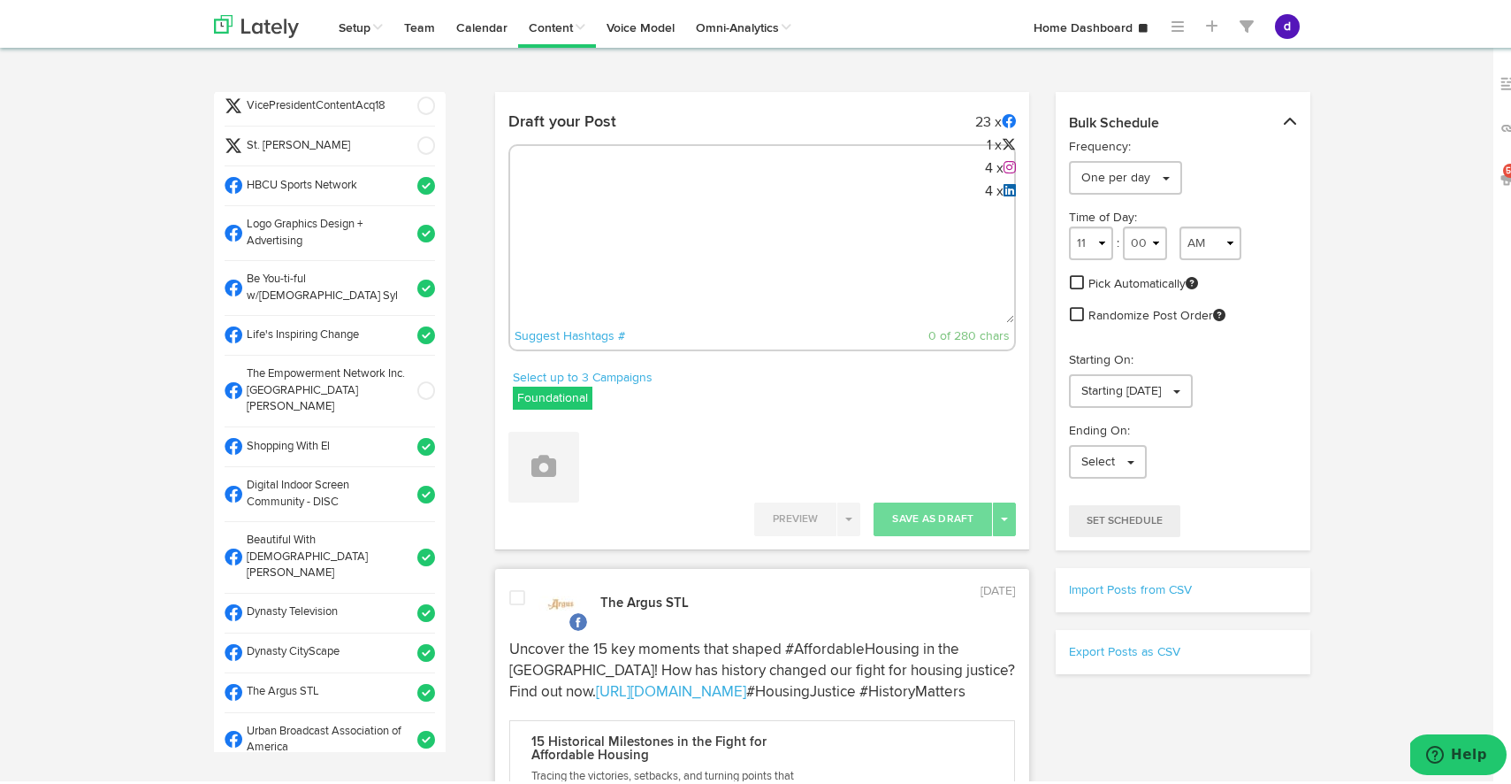
click at [563, 230] on textarea at bounding box center [762, 261] width 505 height 117
paste textarea "Elevate your Kappa Alpha Psi style with the Silver Coat of Arms Stone Formal Se…"
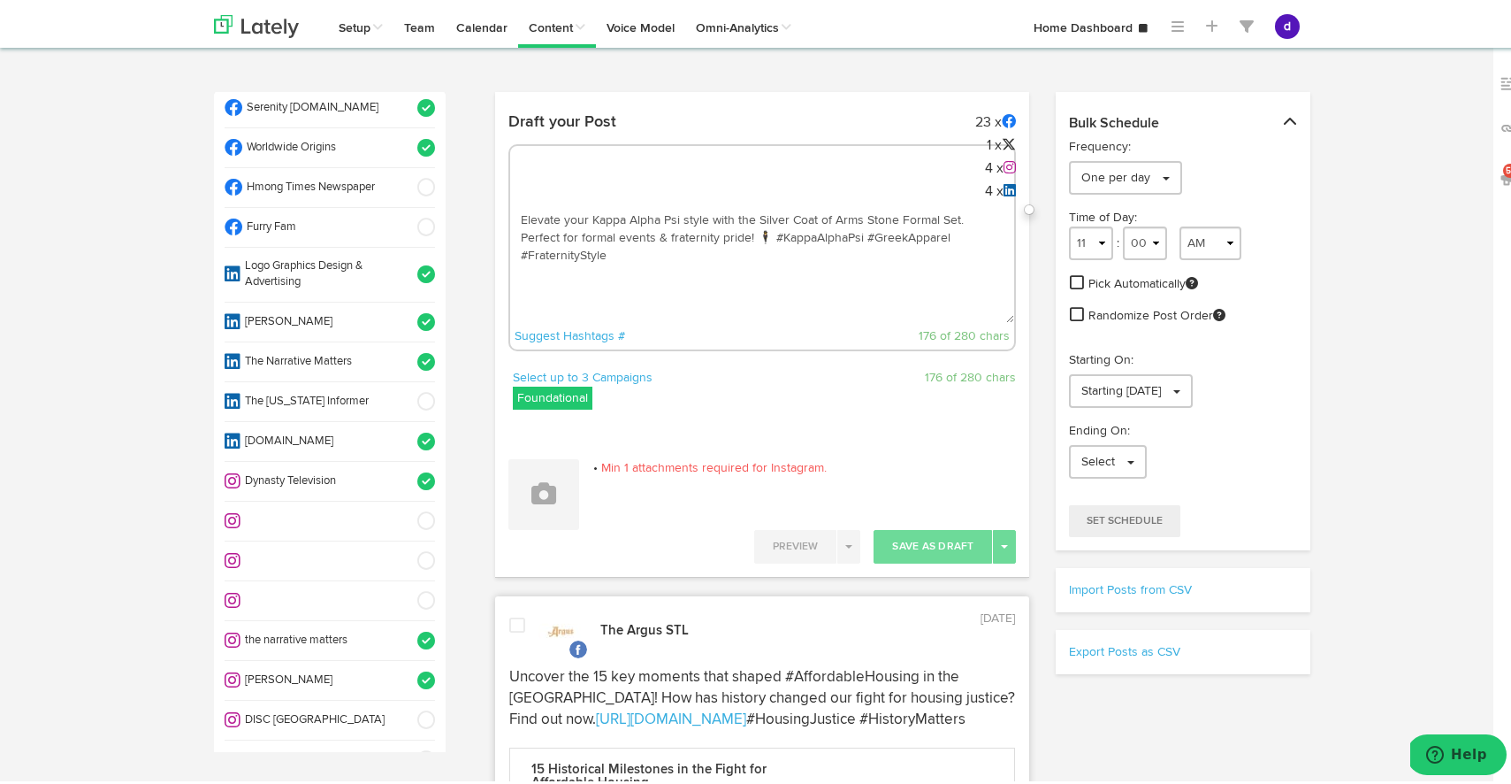
scroll to position [983, 0]
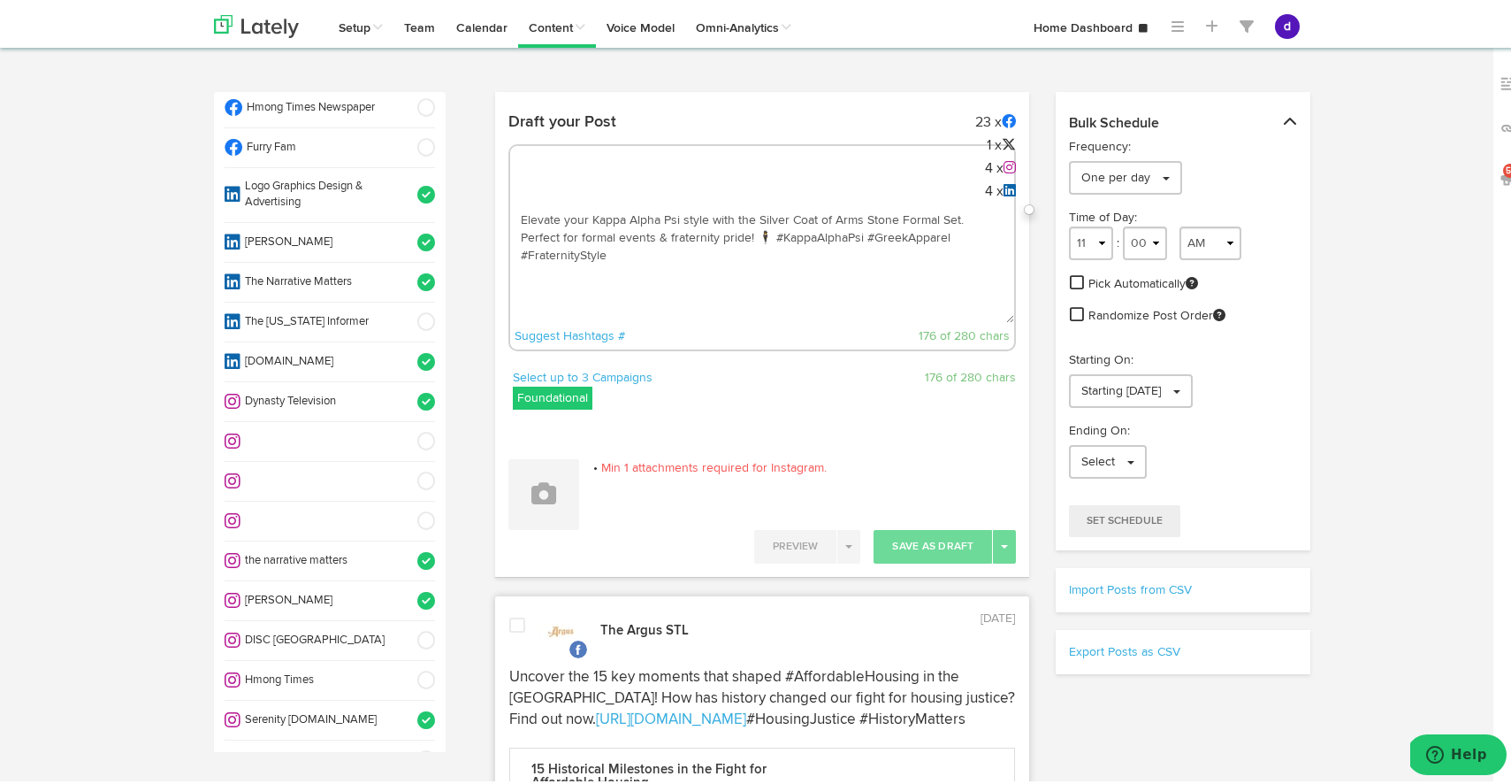
type textarea "Elevate your Kappa Alpha Psi style with the Silver Coat of Arms Stone Formal Se…"
click at [409, 588] on span at bounding box center [420, 597] width 29 height 18
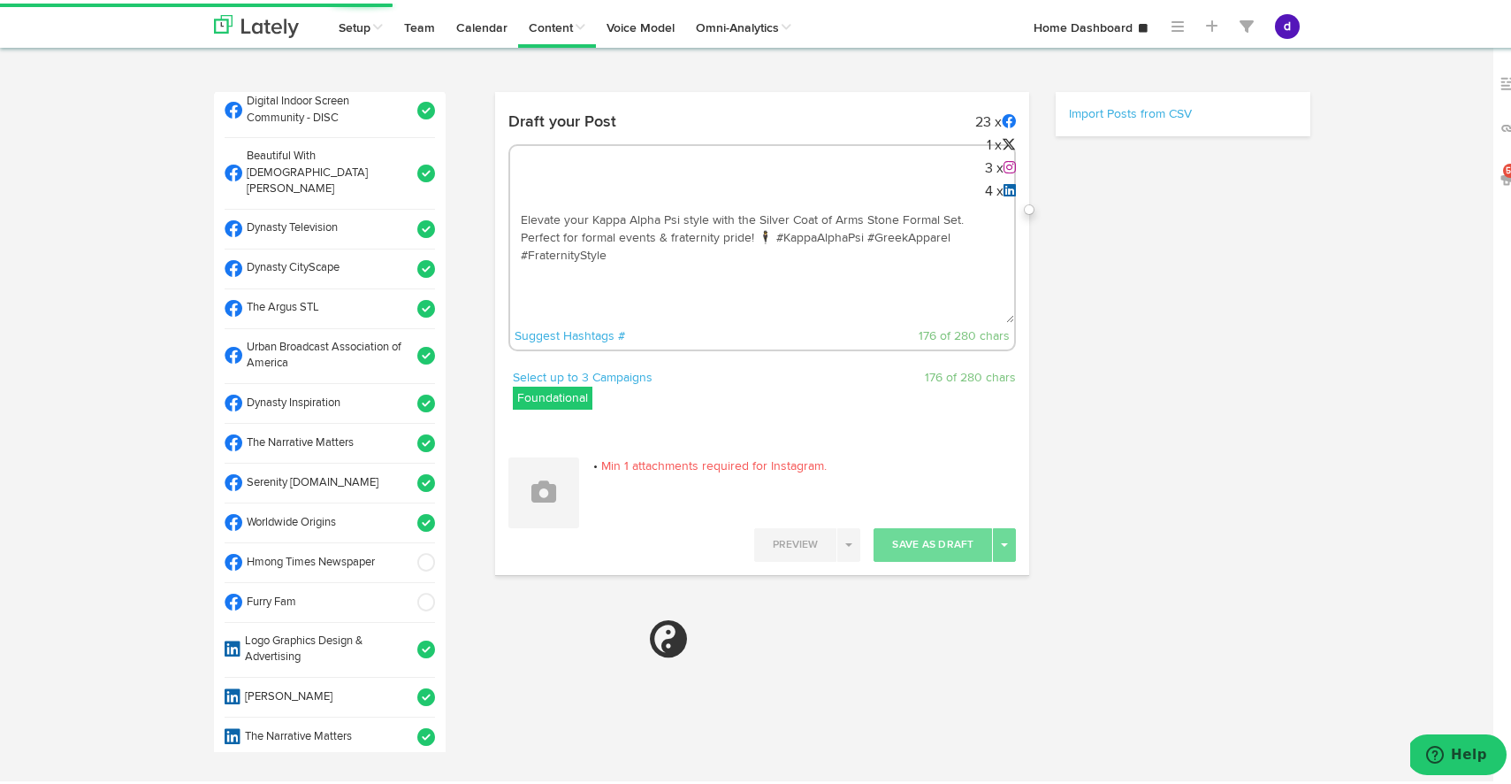
scroll to position [523, 0]
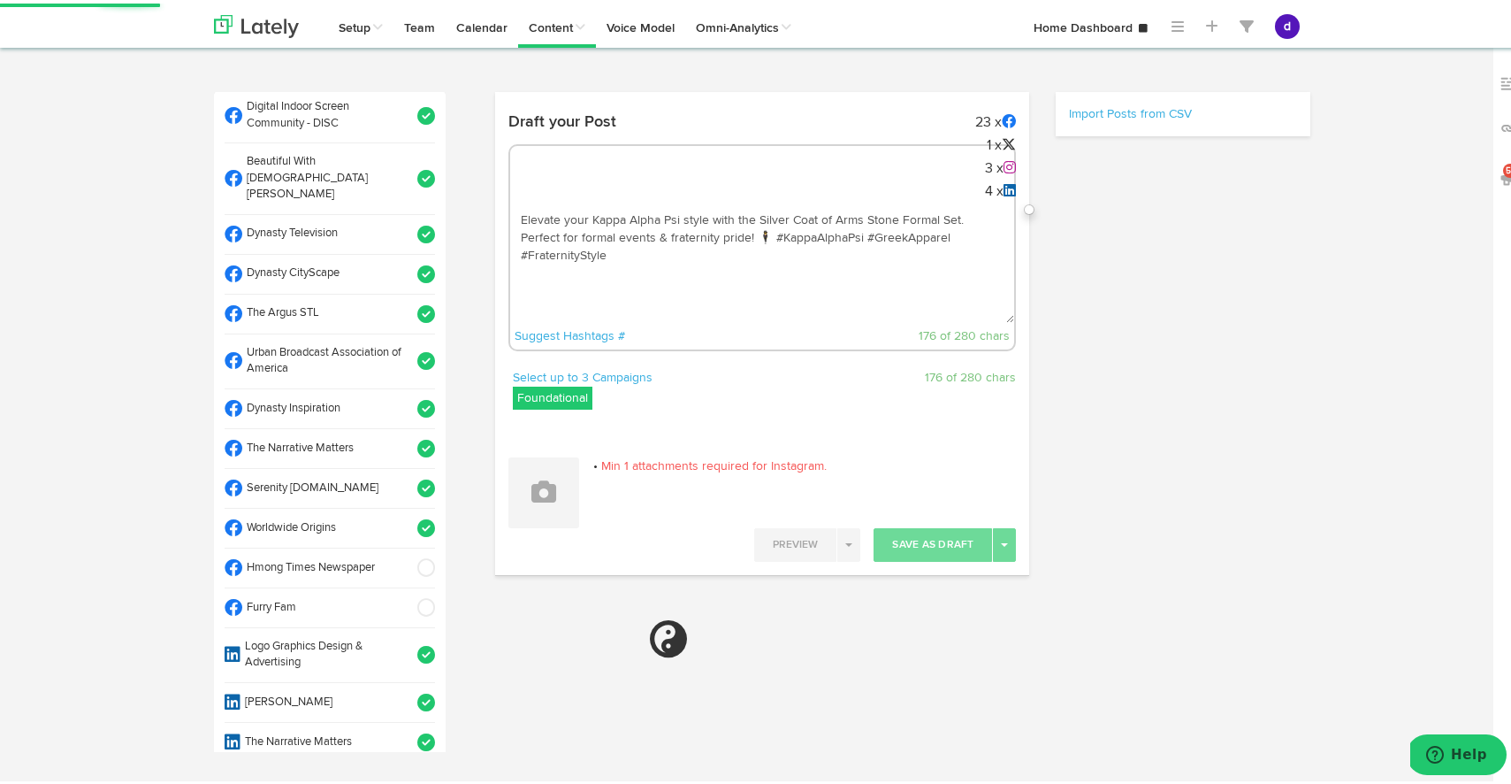
select select "11"
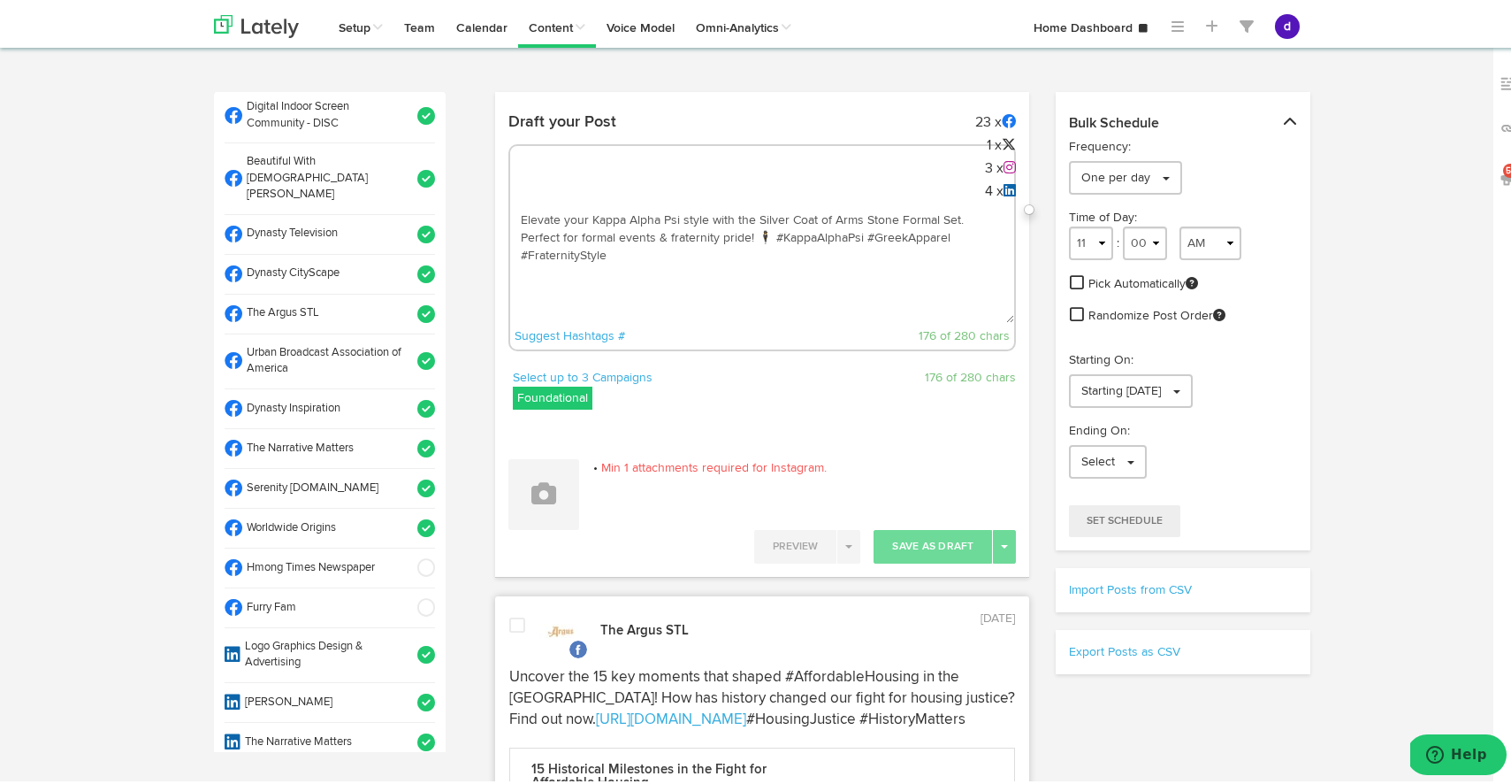
click at [406, 302] on span at bounding box center [420, 311] width 29 height 18
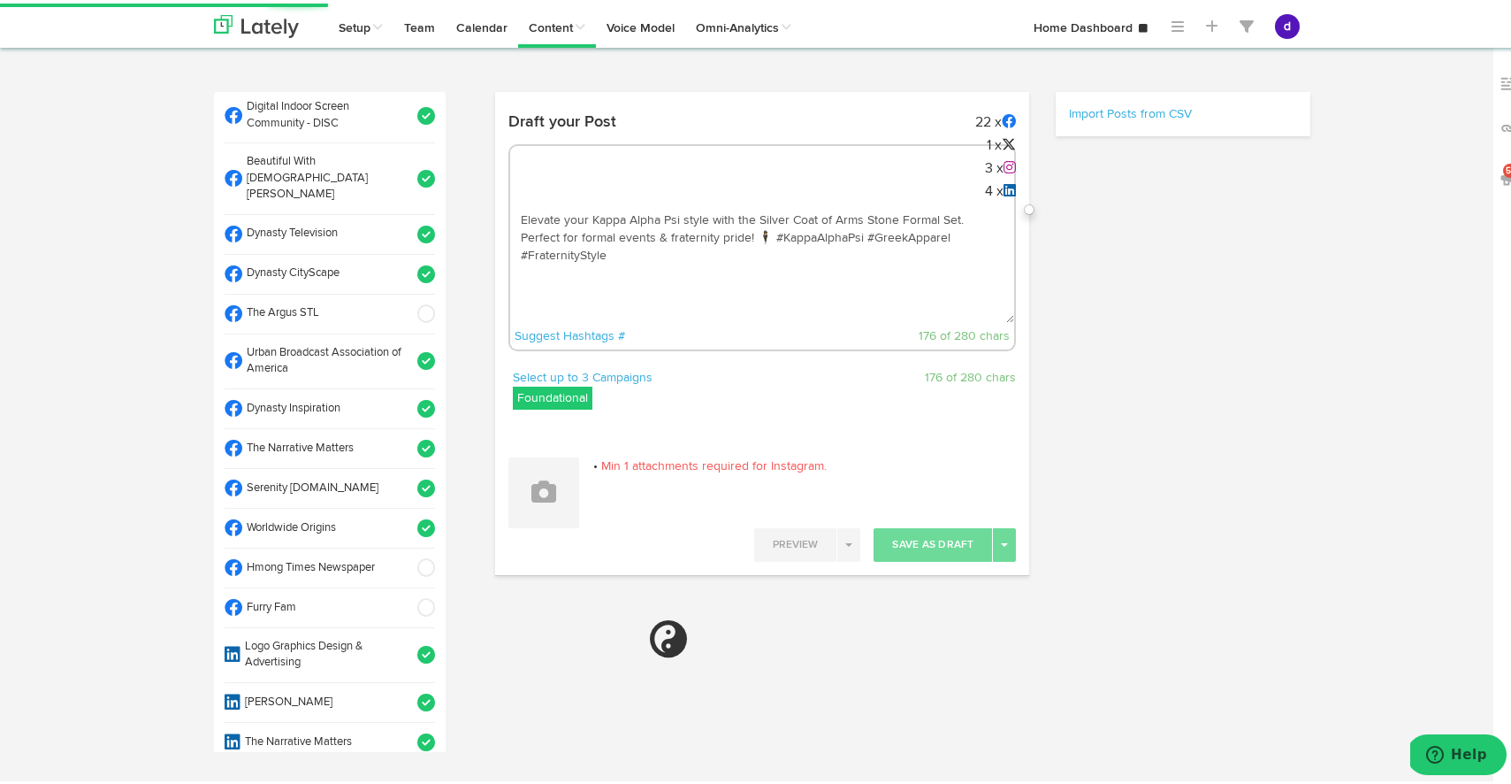
click at [992, 229] on textarea "Elevate your Kappa Alpha Psi style with the Silver Coat of Arms Stone Formal Se…" at bounding box center [762, 261] width 505 height 117
type textarea "Elevate your Kappa Alpha Psi style with the Silver Coat of Arms Stone Formal Se…"
select select "11"
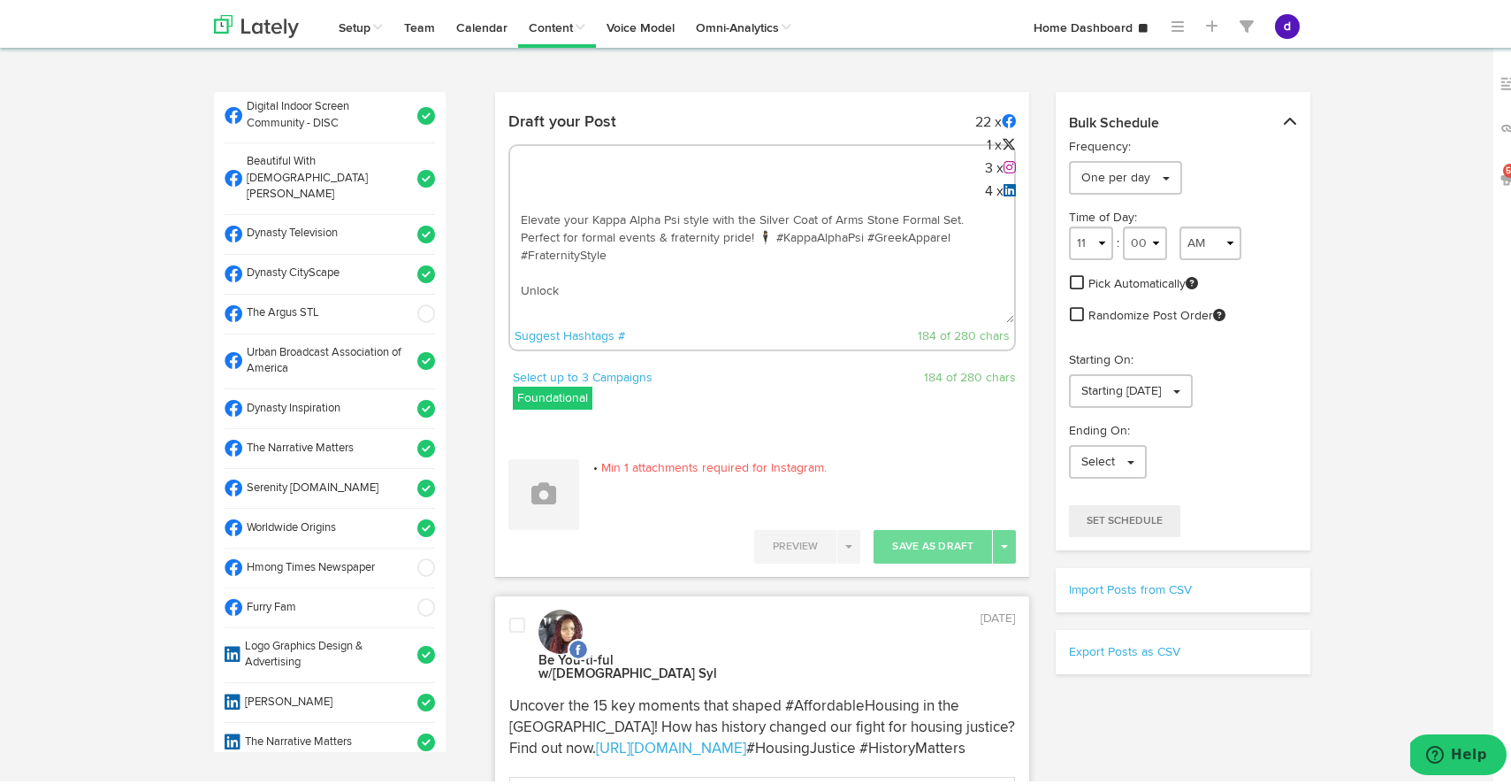
drag, startPoint x: 554, startPoint y: 273, endPoint x: 489, endPoint y: 267, distance: 64.9
click at [495, 268] on div "Draft your Post 22 x 1 x 3 x 4 x Elevate your Kappa Alpha Psi style with the Si…" at bounding box center [762, 234] width 535 height 264
paste textarea "se Coupon code: backtoschool2025 to unlock 20% OFF through [DATE]"
type textarea "Elevate your Kappa Alpha Psi style with the Silver Coat of Arms Stone Formal Se…"
click at [533, 501] on button at bounding box center [544, 490] width 71 height 71
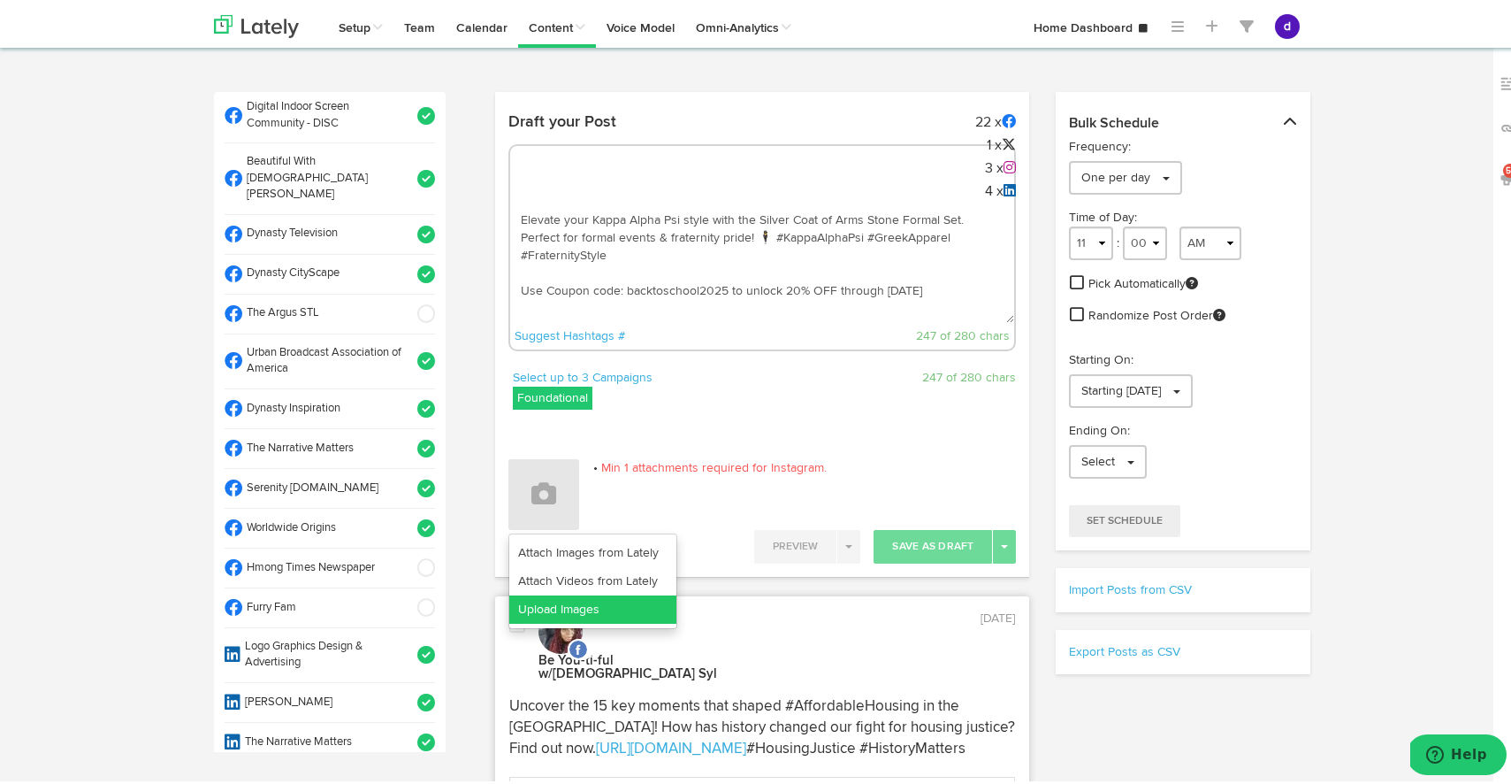
click at [601, 611] on link "Upload Images" at bounding box center [592, 606] width 167 height 28
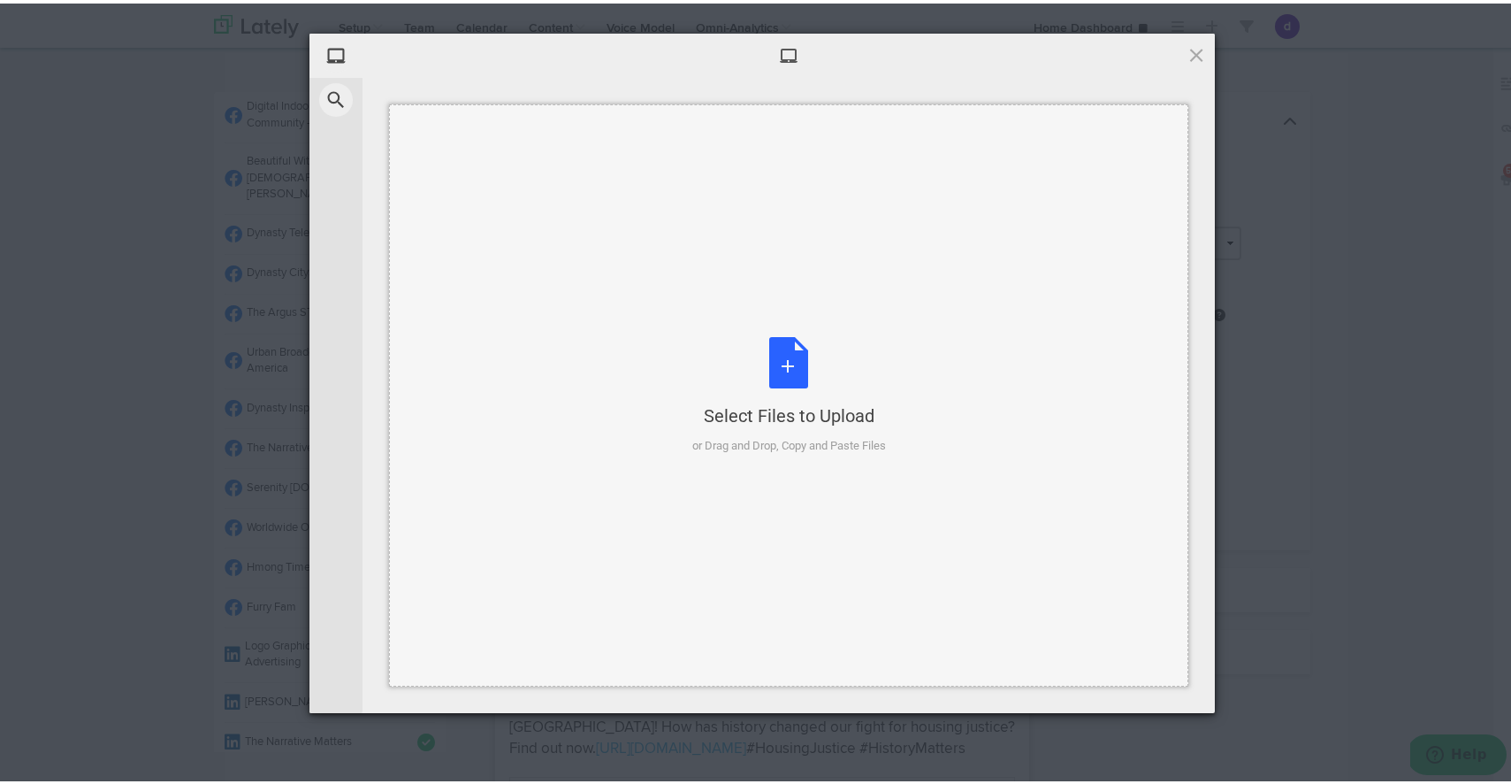
click at [773, 365] on div "Select Files to Upload or Drag and Drop, Copy and Paste Files" at bounding box center [789, 392] width 194 height 118
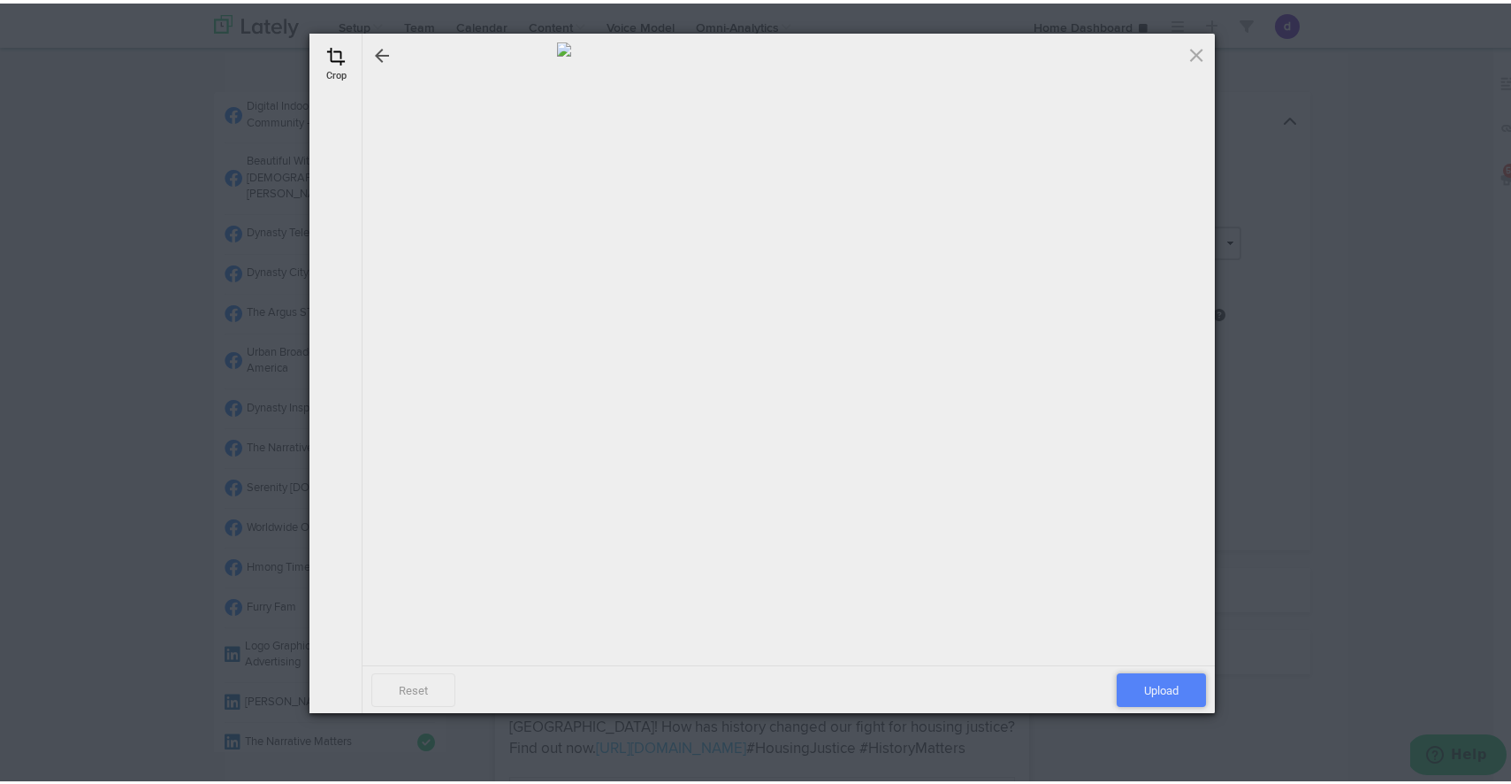
click at [1181, 680] on span "Upload" at bounding box center [1161, 686] width 89 height 34
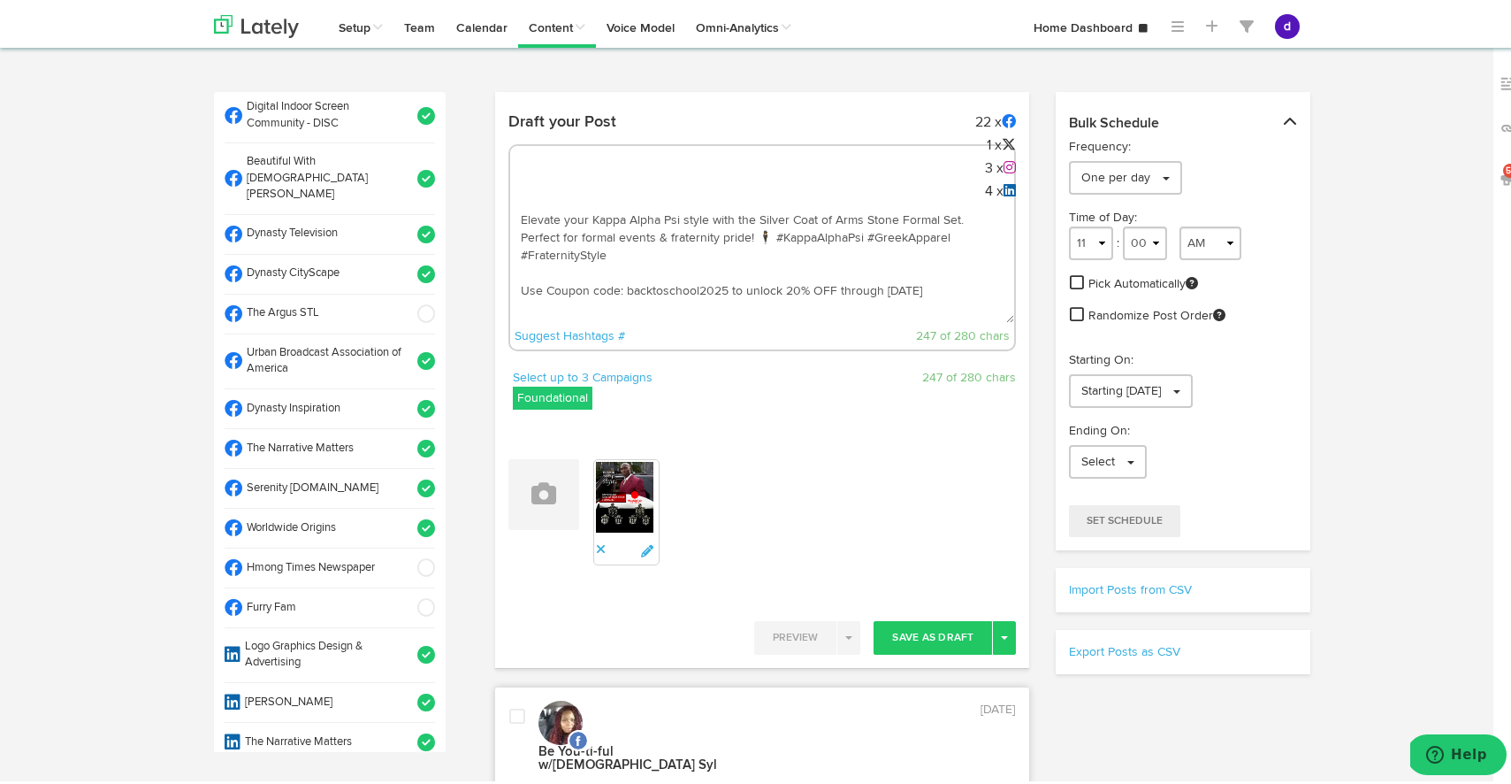
click at [708, 228] on textarea "Elevate your Kappa Alpha Psi style with the Silver Coat of Arms Stone Formal Se…" at bounding box center [762, 261] width 505 height 117
click at [822, 253] on textarea "Elevate your Kappa Alpha Psi style with the Silver Coat of Arms Stone Formal Se…" at bounding box center [762, 261] width 505 height 117
click at [764, 231] on textarea "Elevate your Kappa Alpha Psi style with the Silver Coat of Arms Stone Formal Se…" at bounding box center [762, 261] width 505 height 117
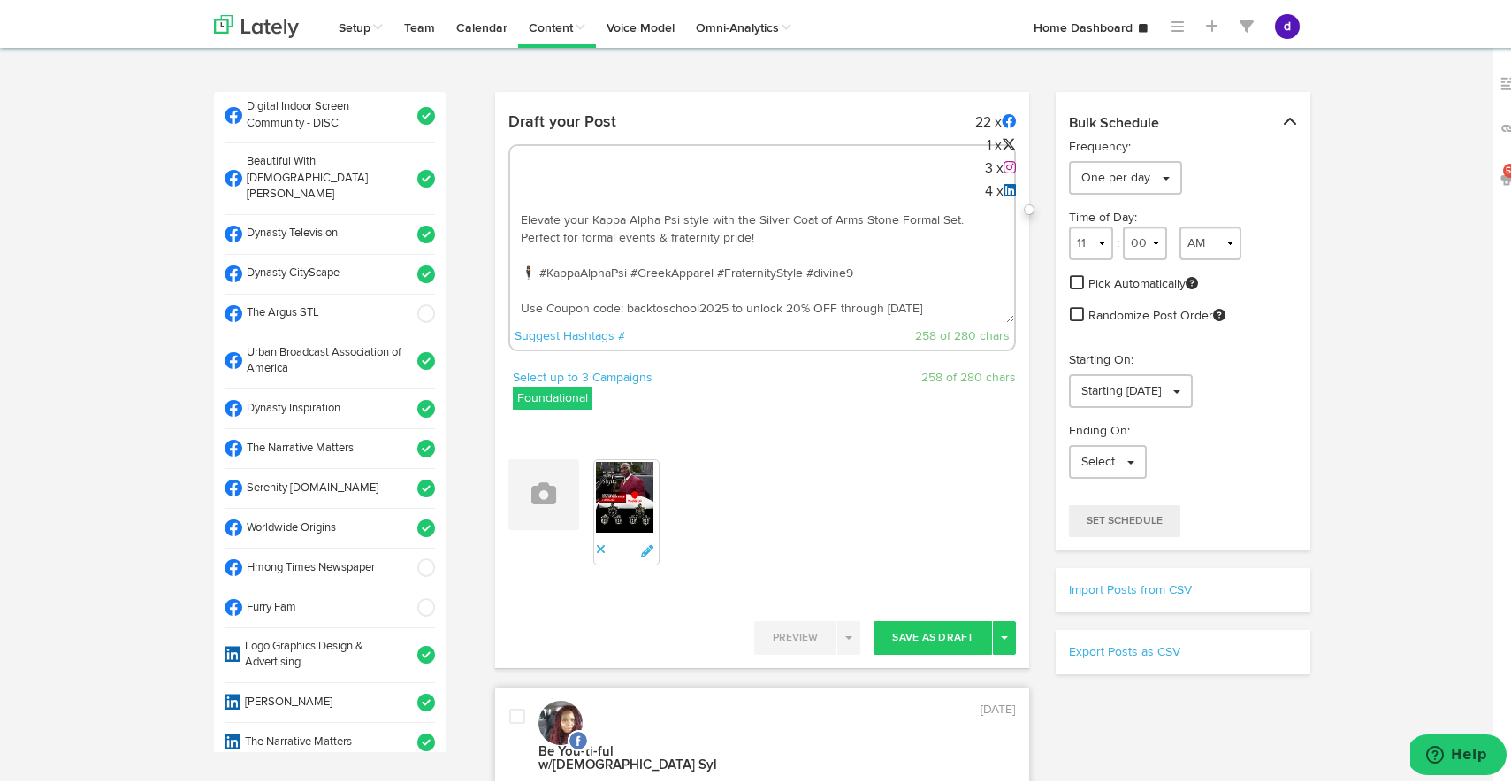
paste textarea "[URL][DOMAIN_NAME]"
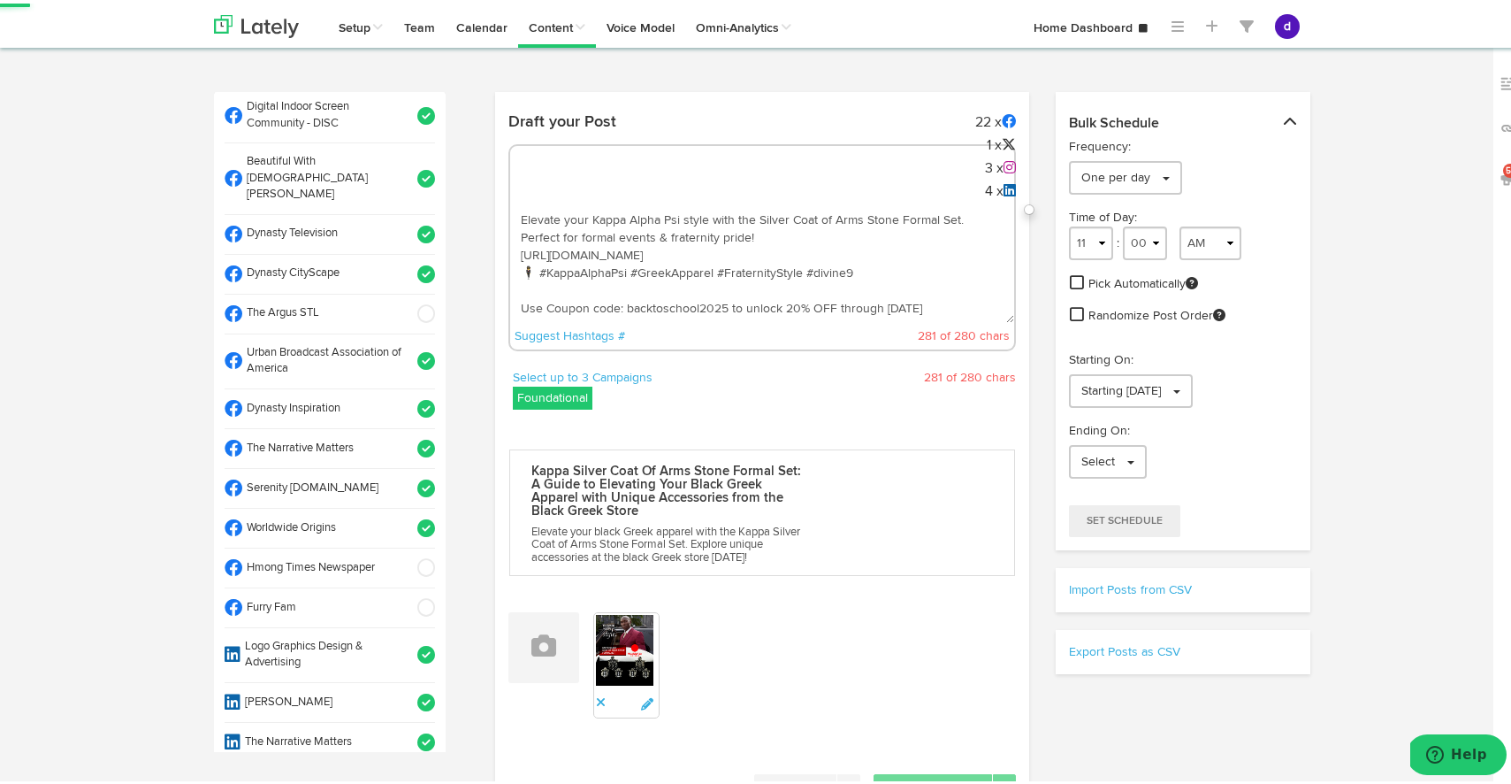
drag, startPoint x: 791, startPoint y: 303, endPoint x: 708, endPoint y: 299, distance: 82.4
click at [708, 300] on textarea "Elevate your Kappa Alpha Psi style with the Silver Coat of Arms Stone Formal Se…" at bounding box center [762, 261] width 505 height 117
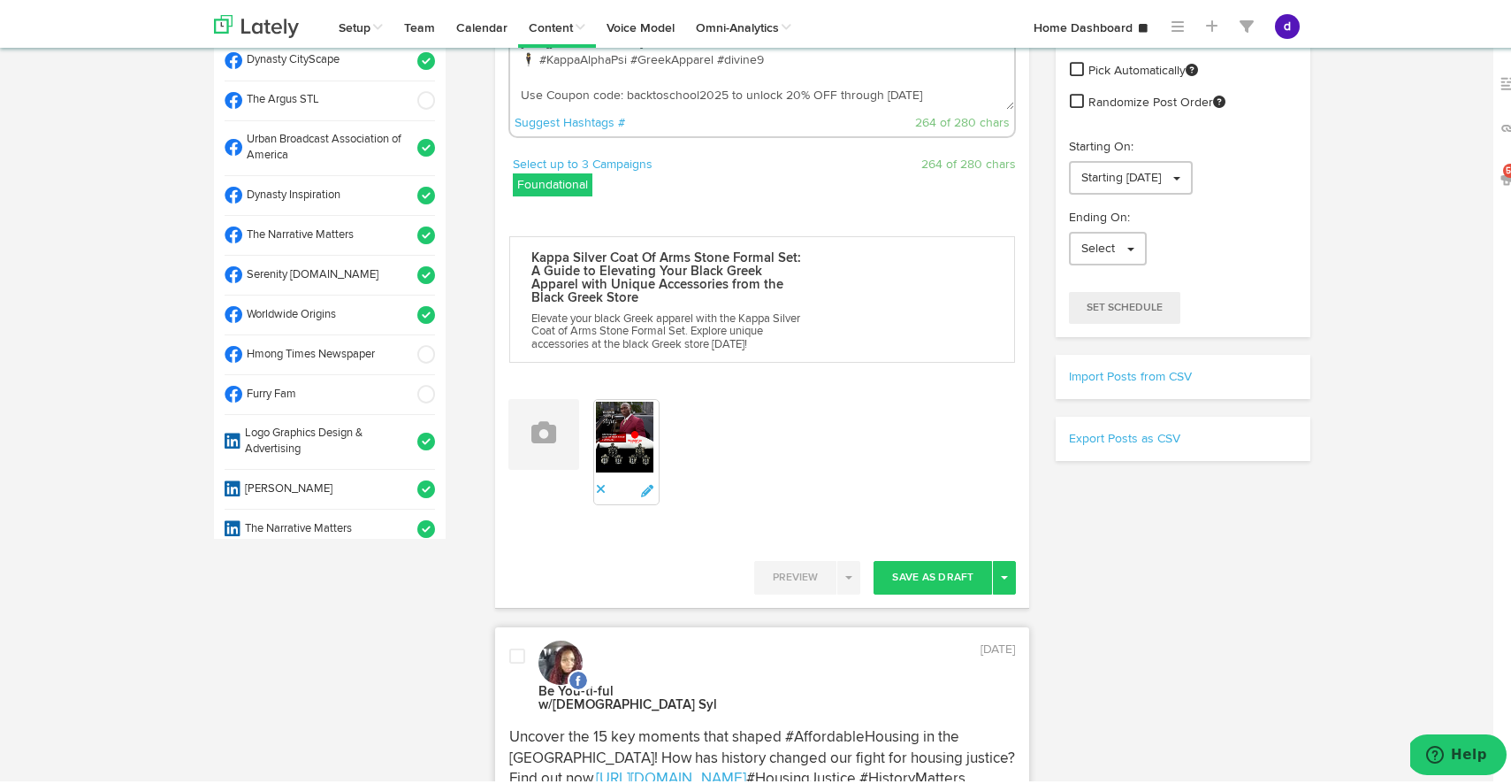
scroll to position [238, 0]
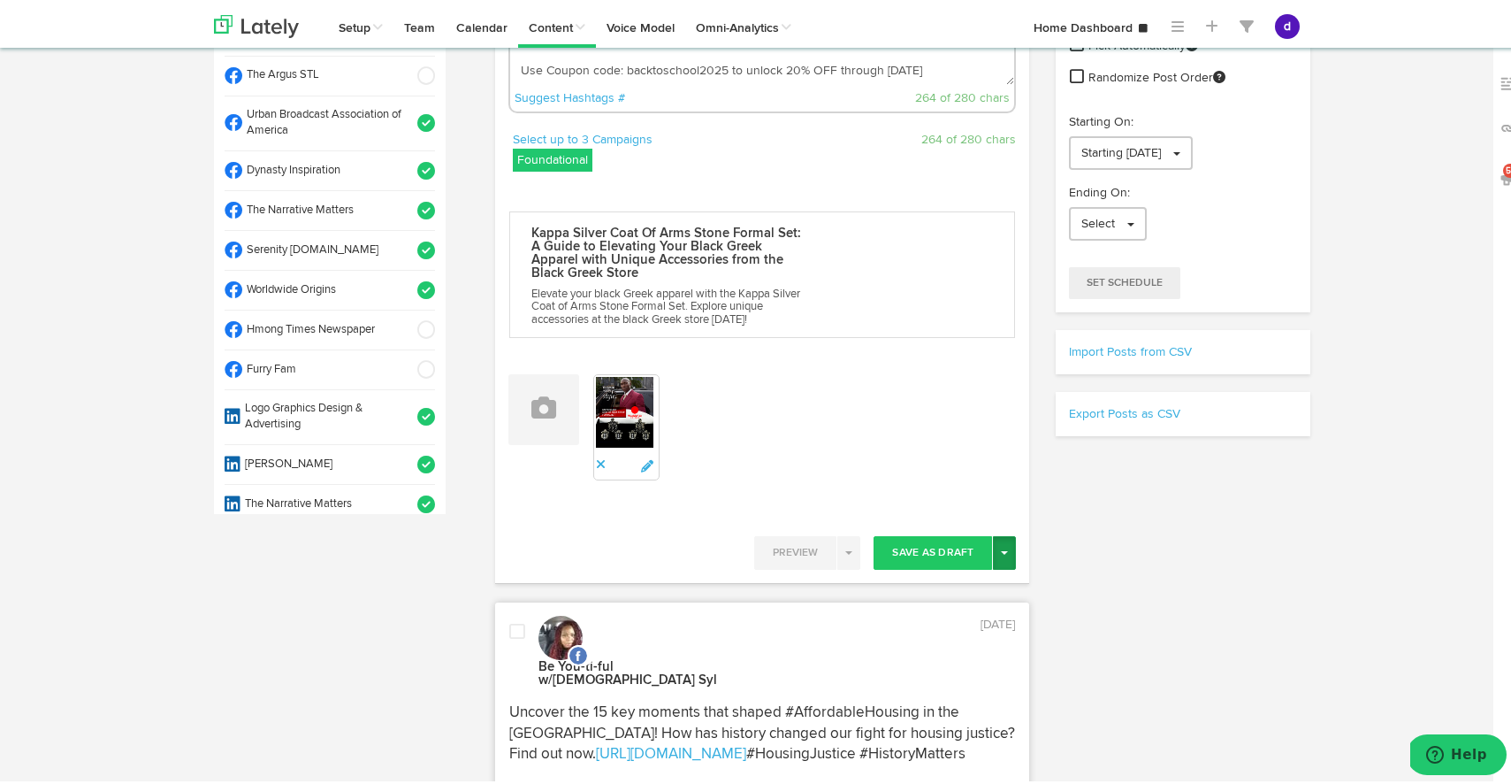
type textarea "Elevate your Kappa Alpha Psi style with the Silver Coat of Arms Stone Formal Se…"
click at [1001, 549] on span "button" at bounding box center [1004, 549] width 7 height 4
click at [931, 698] on link "Post Now" at bounding box center [942, 699] width 145 height 28
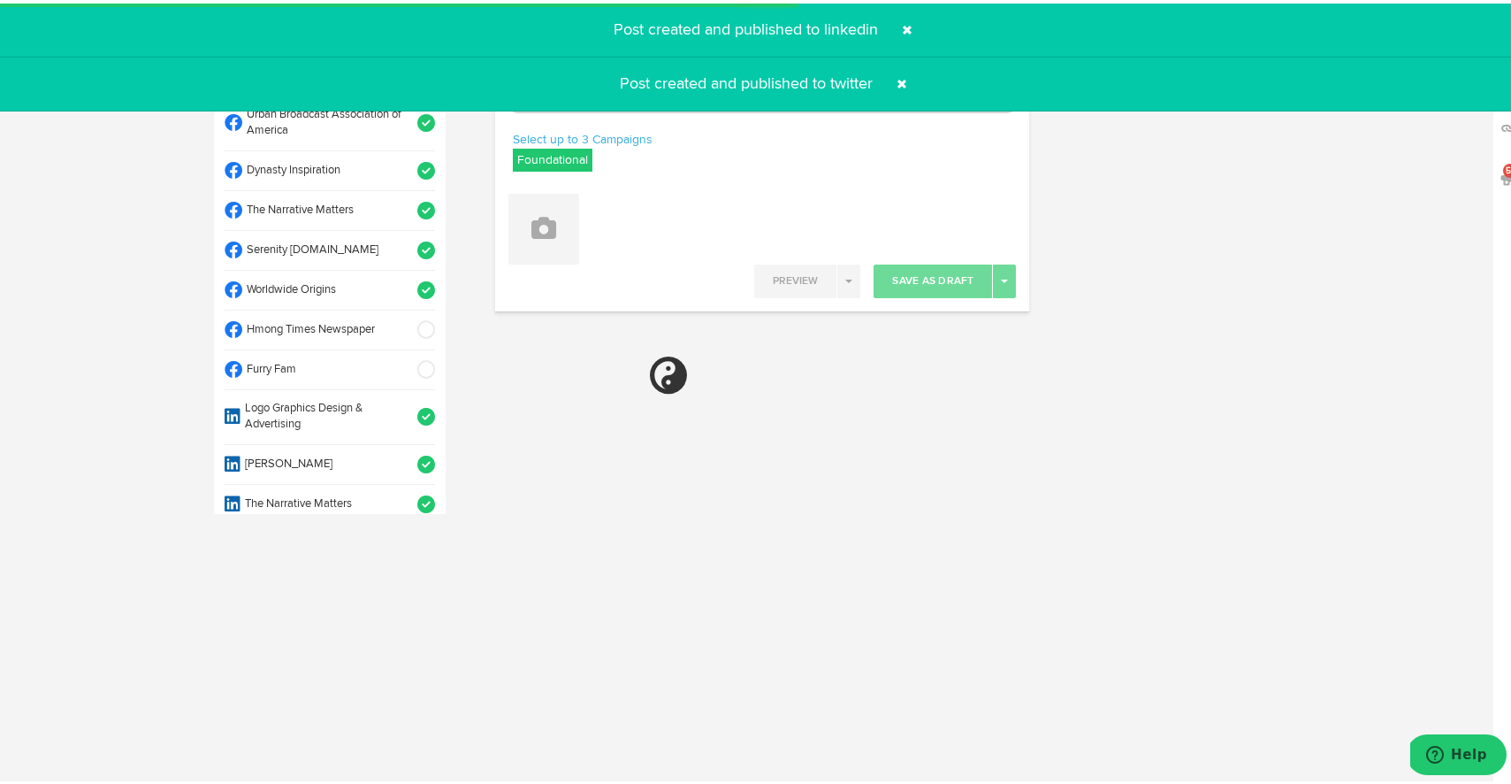
select select "11"
